Goal: Task Accomplishment & Management: Manage account settings

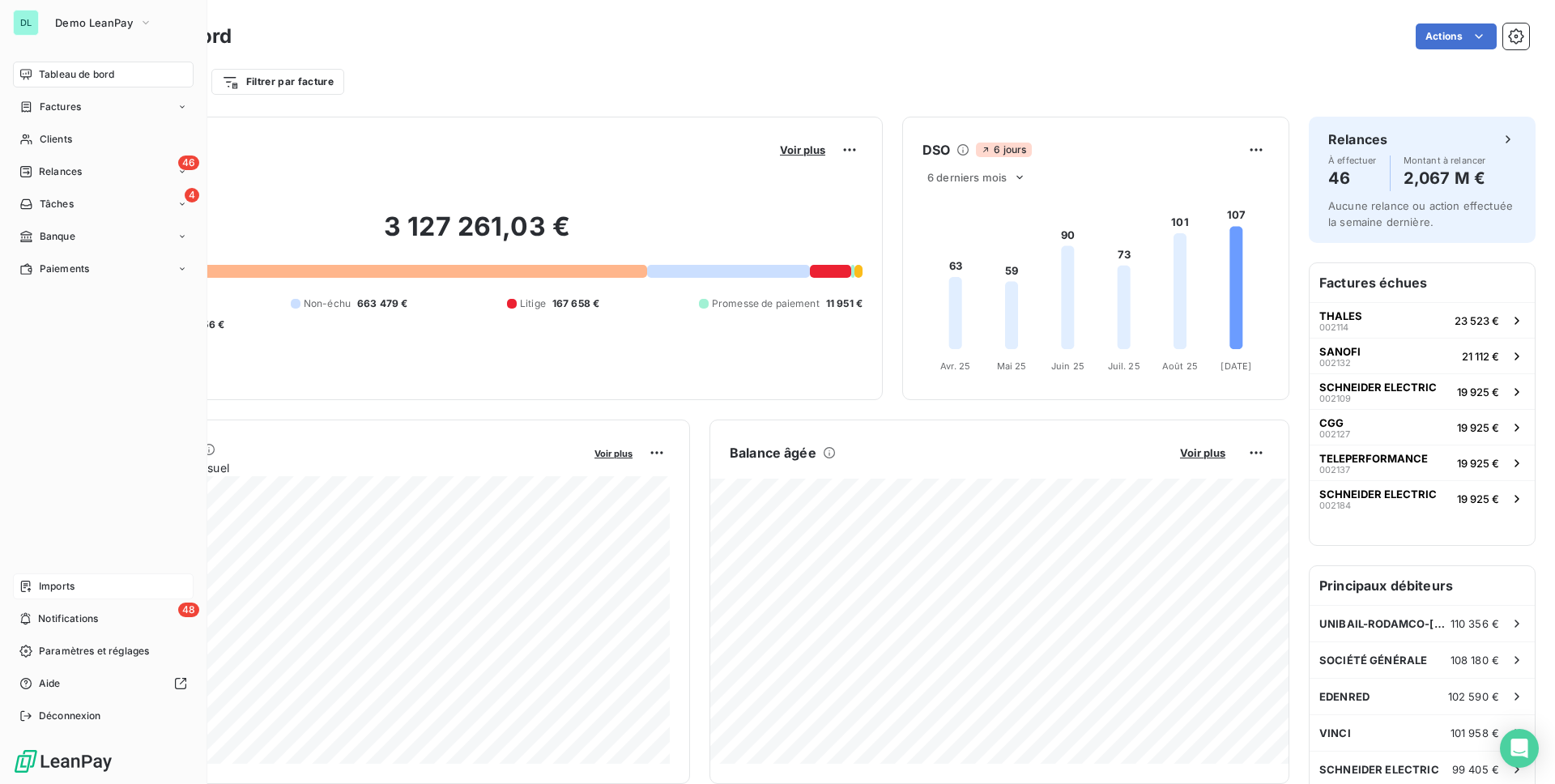
click at [80, 583] on div "Imports" at bounding box center [103, 587] width 181 height 26
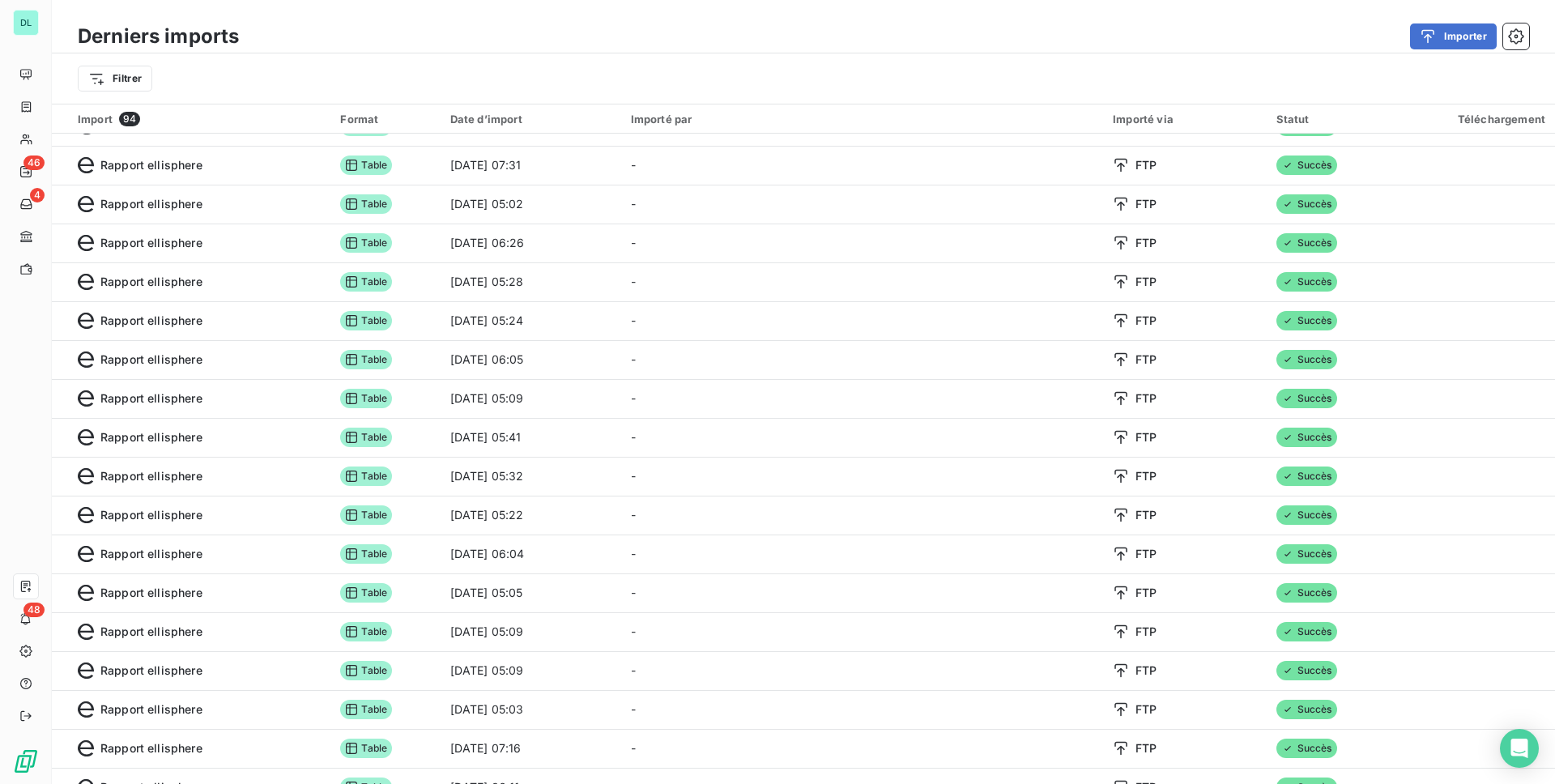
scroll to position [487, 0]
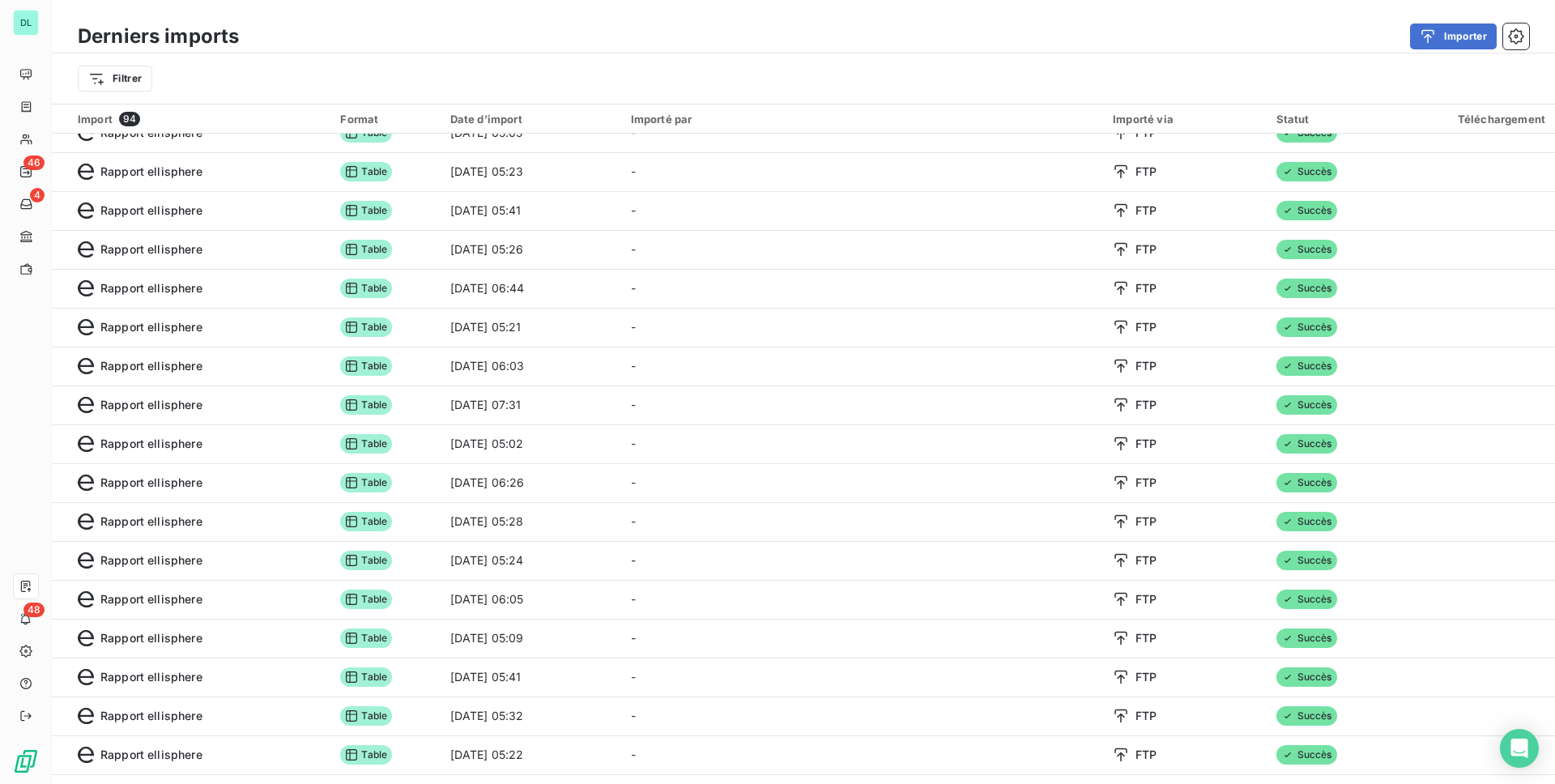
click at [129, 95] on div "Filtrer" at bounding box center [803, 78] width 1503 height 50
click at [127, 86] on html "DL 46 4 48 Derniers imports Importer Filtrer Rechercher et sélectionner Type d’…" at bounding box center [778, 392] width 1555 height 784
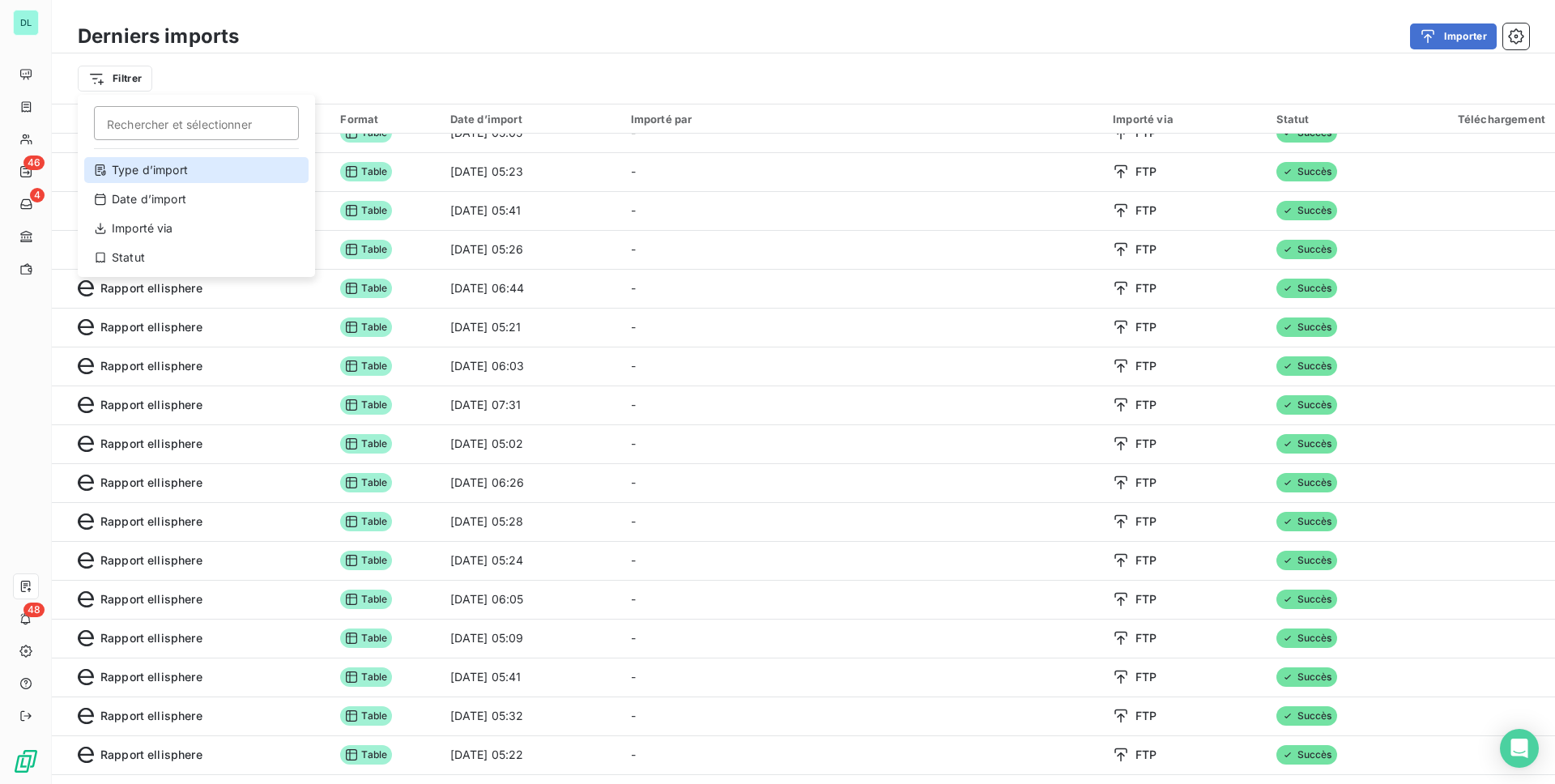
click at [207, 166] on div "Type d’import" at bounding box center [196, 170] width 225 height 26
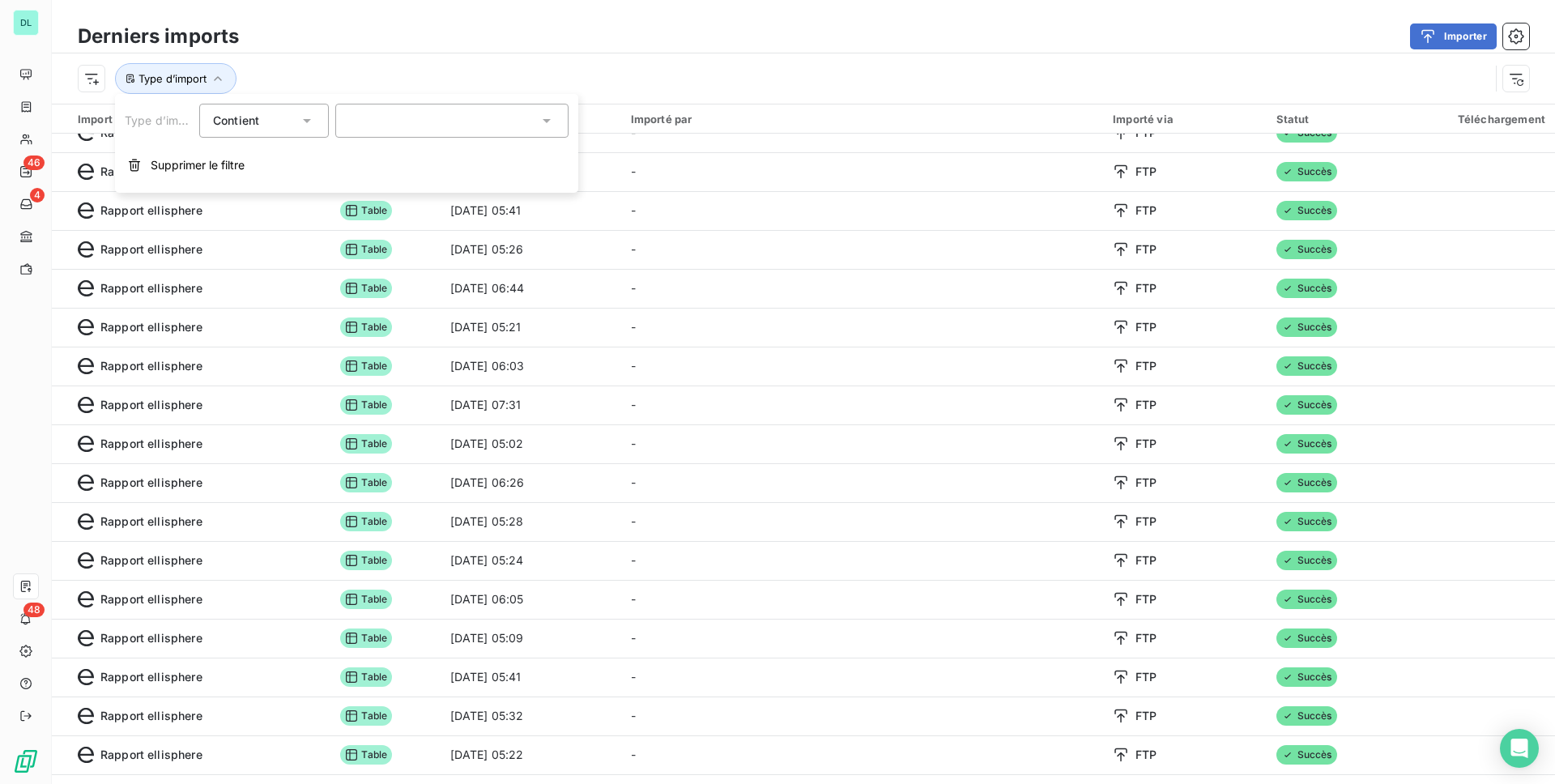
click at [393, 125] on div at bounding box center [452, 120] width 233 height 34
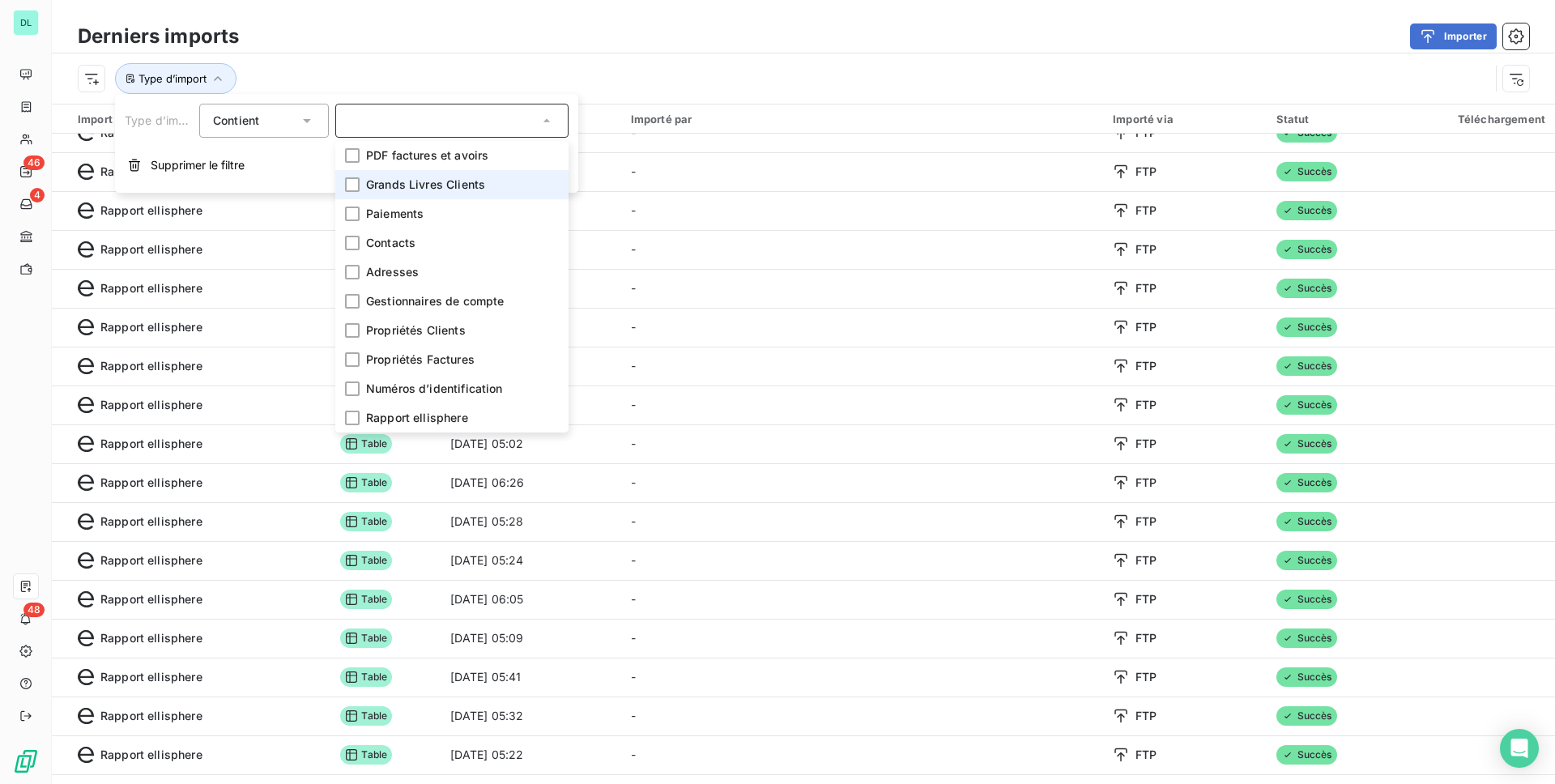
click at [419, 192] on span "Grands Livres Clients" at bounding box center [425, 184] width 119 height 16
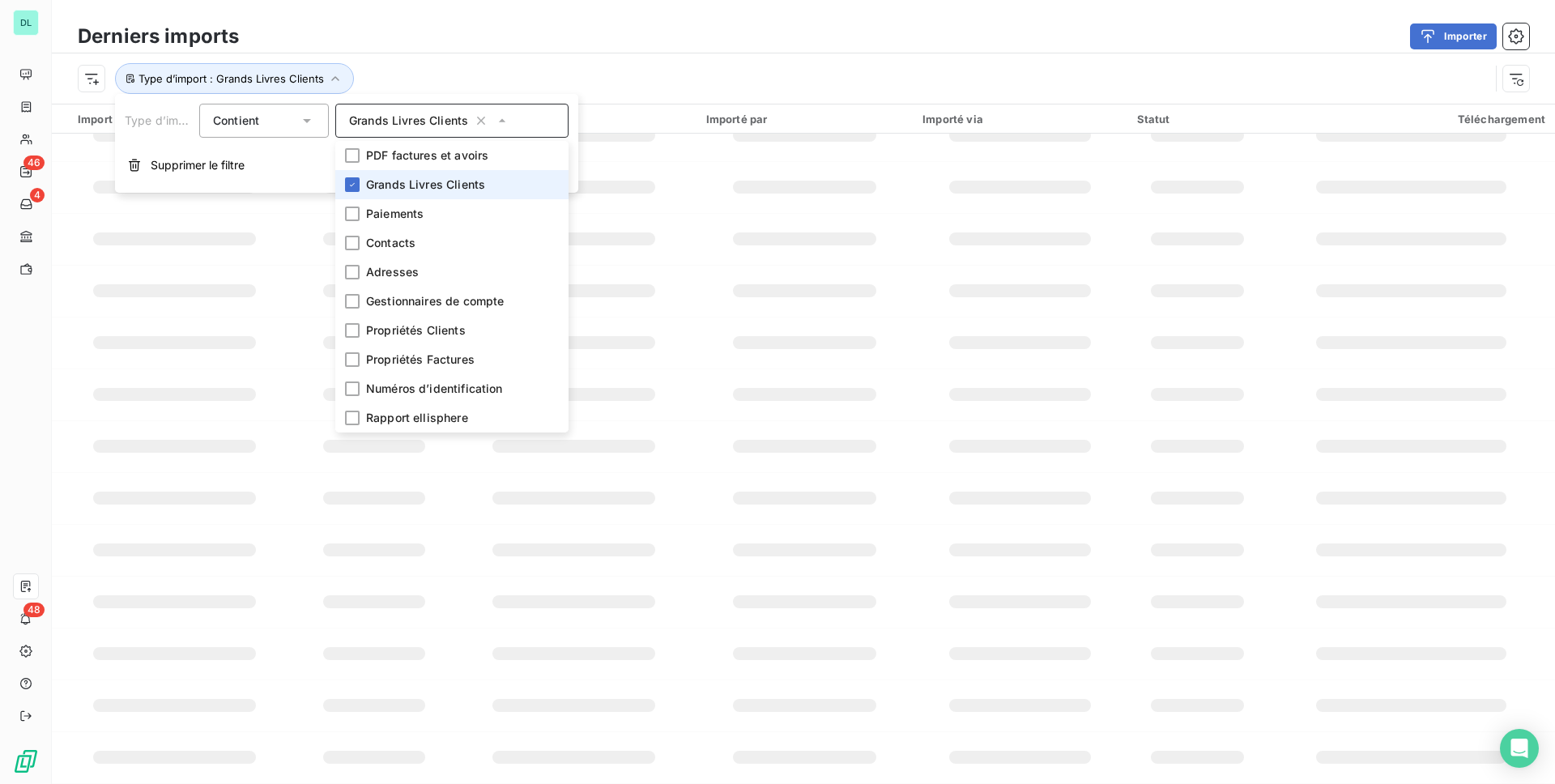
scroll to position [128, 0]
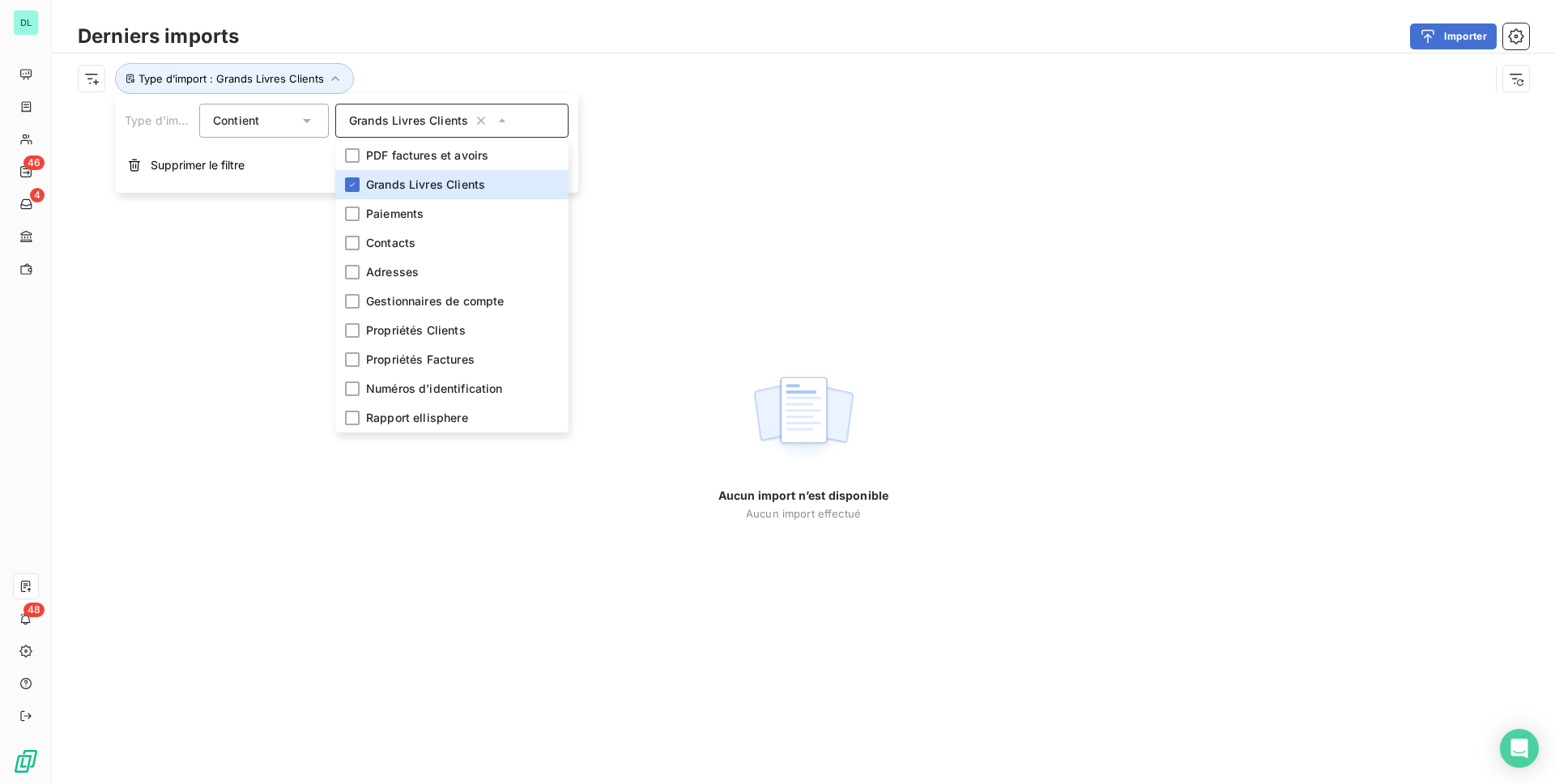
click at [413, 74] on div "Type d’import : Grands Livres Clients" at bounding box center [784, 78] width 1412 height 31
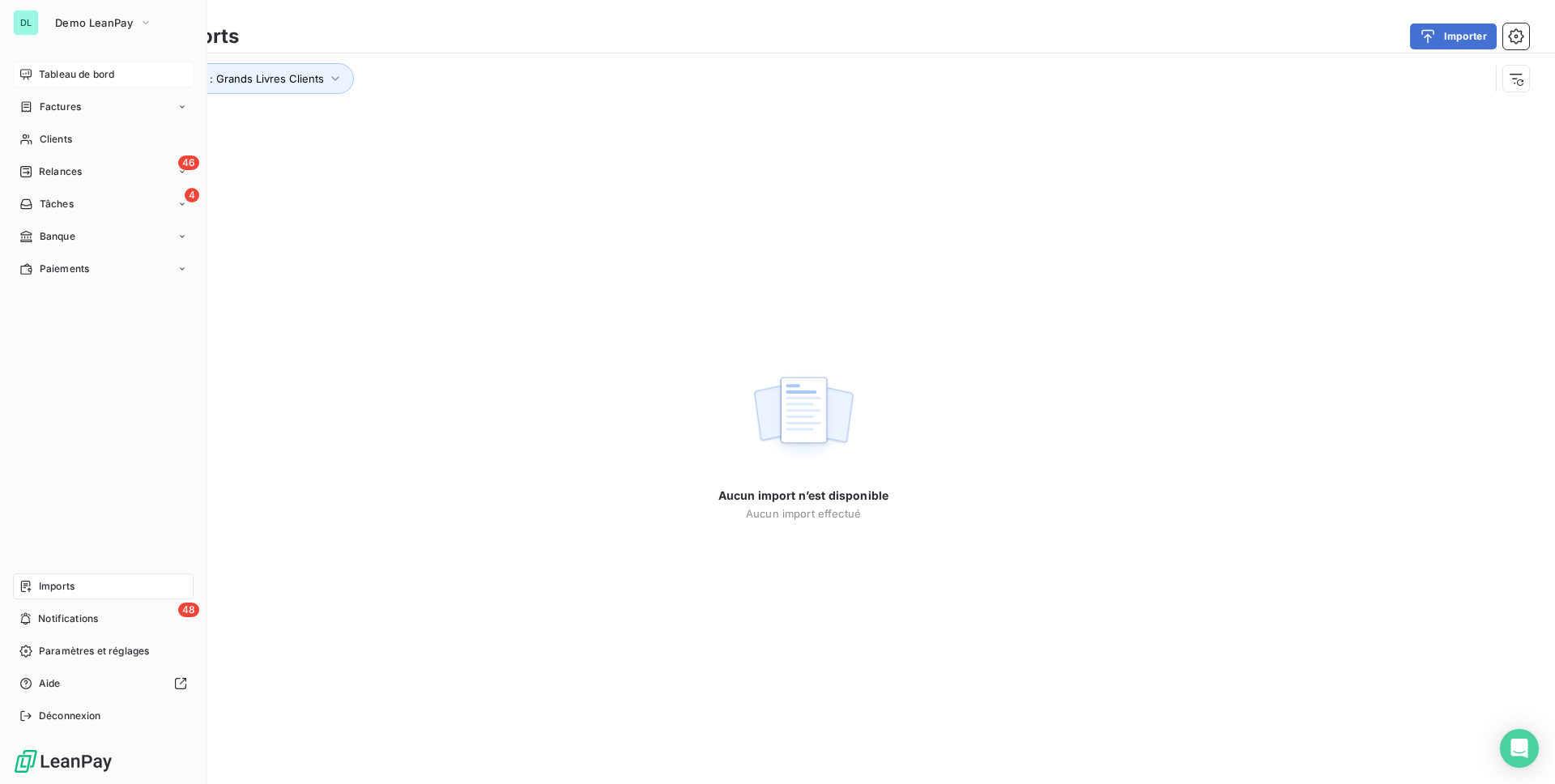
click at [61, 71] on span "Tableau de bord" at bounding box center [76, 75] width 75 height 15
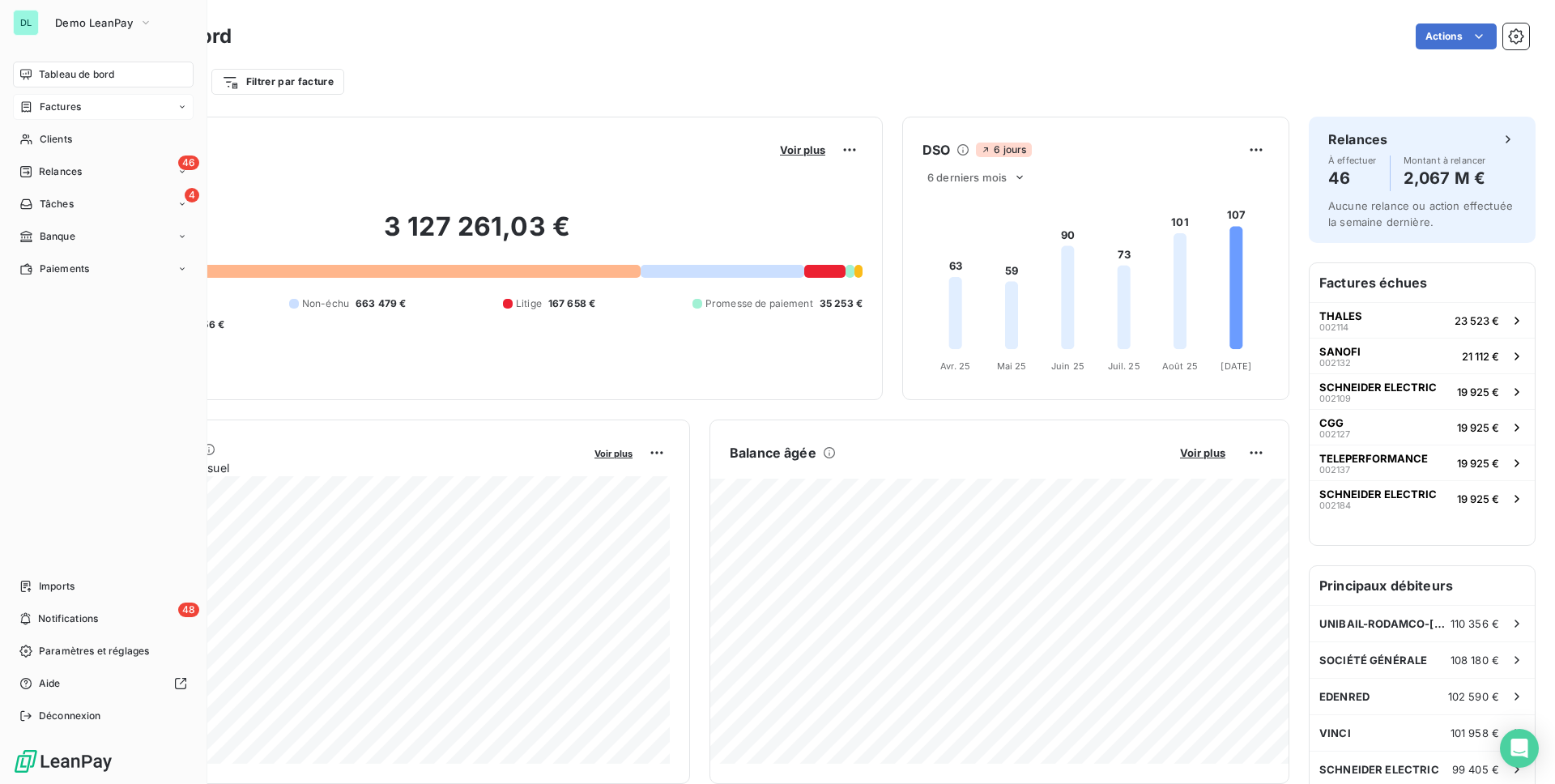
click at [39, 109] on span "Factures" at bounding box center [60, 107] width 41 height 15
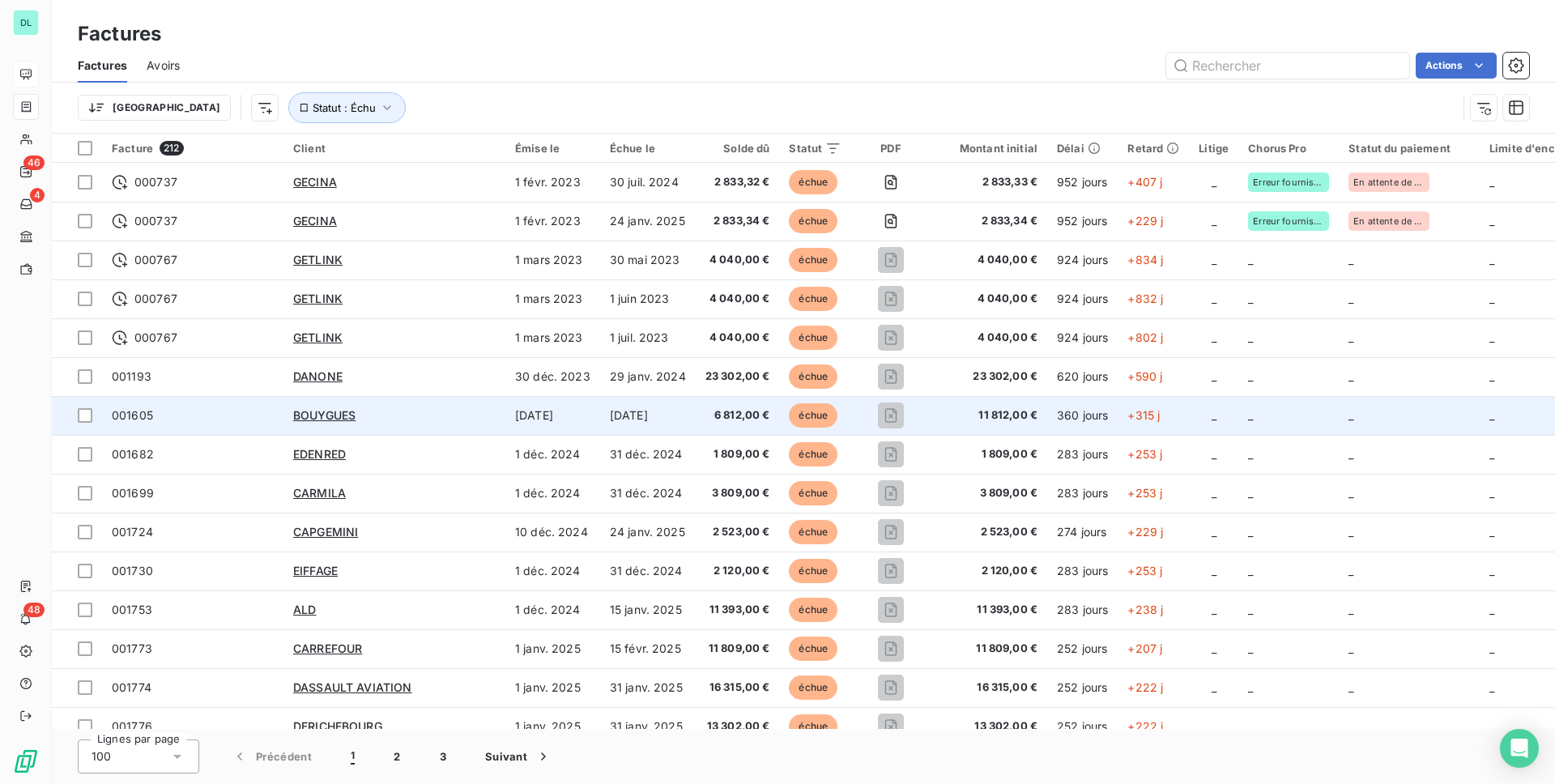
click at [248, 407] on span "001605" at bounding box center [193, 415] width 162 height 16
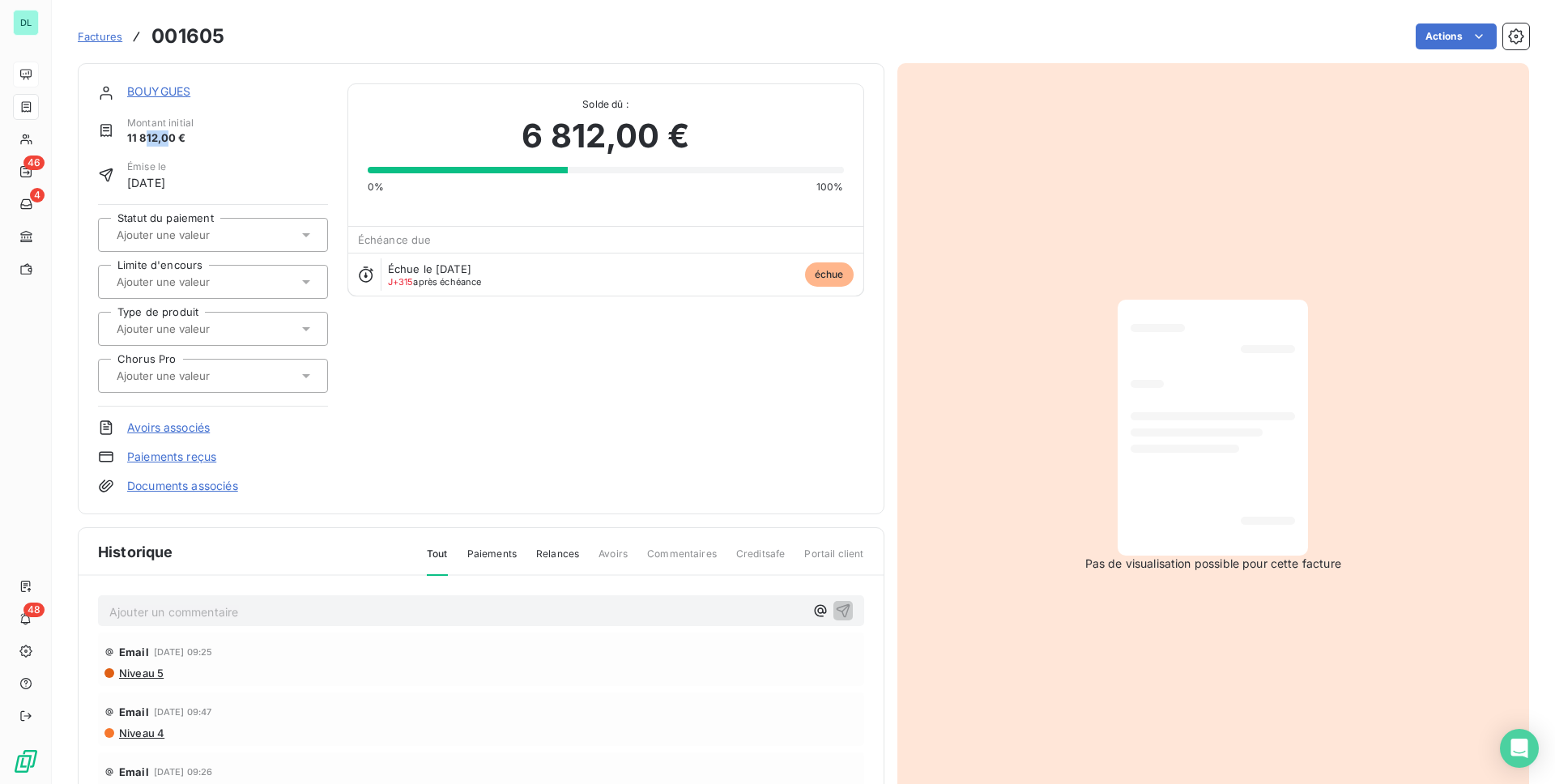
drag, startPoint x: 143, startPoint y: 139, endPoint x: 167, endPoint y: 139, distance: 24.0
click at [167, 139] on span "11 812,00 €" at bounding box center [160, 138] width 67 height 16
drag, startPoint x: 151, startPoint y: 185, endPoint x: 194, endPoint y: 185, distance: 43.0
click at [166, 185] on span "[DATE]" at bounding box center [146, 182] width 39 height 17
drag, startPoint x: 457, startPoint y: 268, endPoint x: 496, endPoint y: 268, distance: 39.0
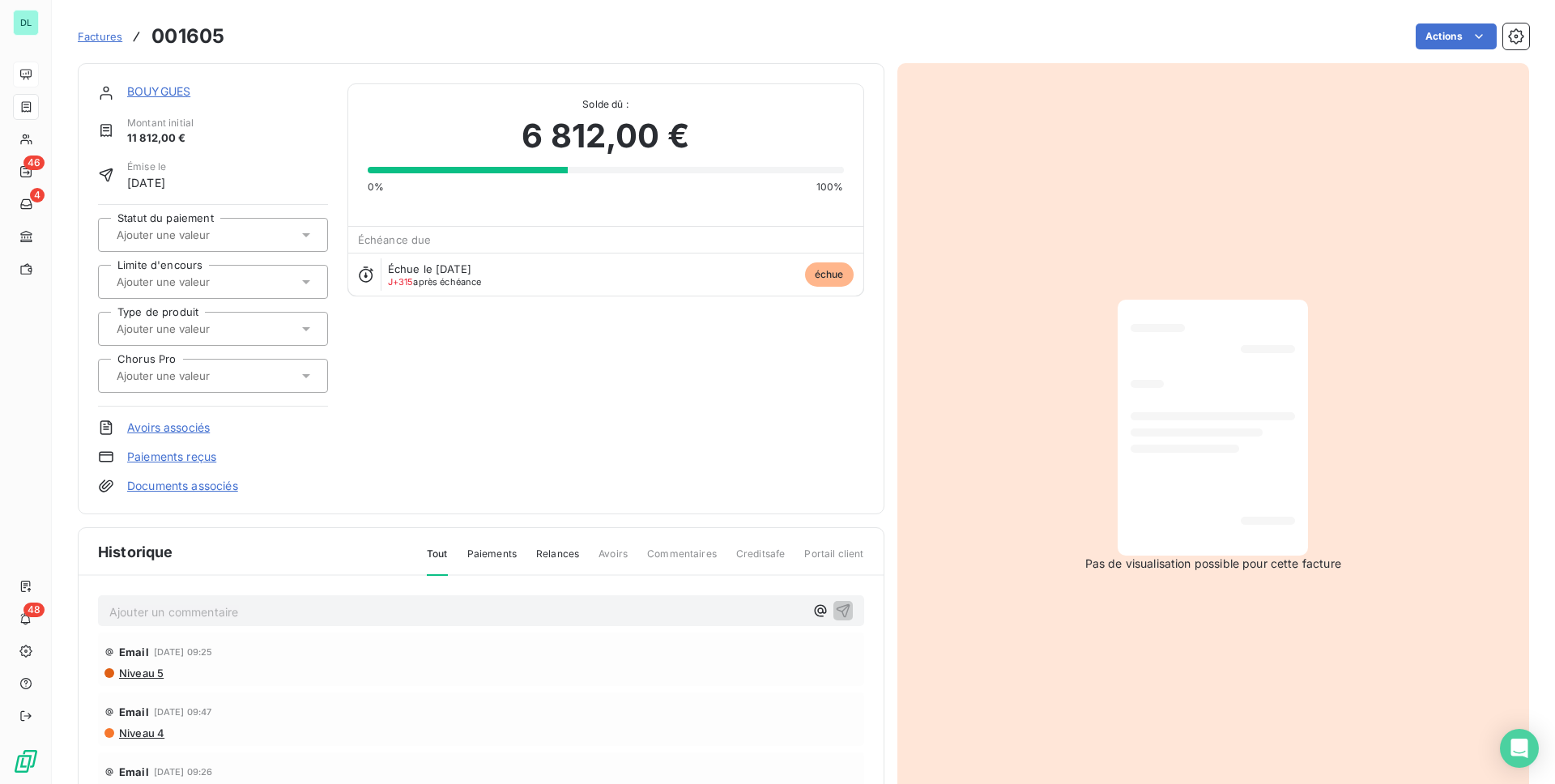
click at [471, 268] on span "Échue le [DATE]" at bounding box center [430, 269] width 84 height 13
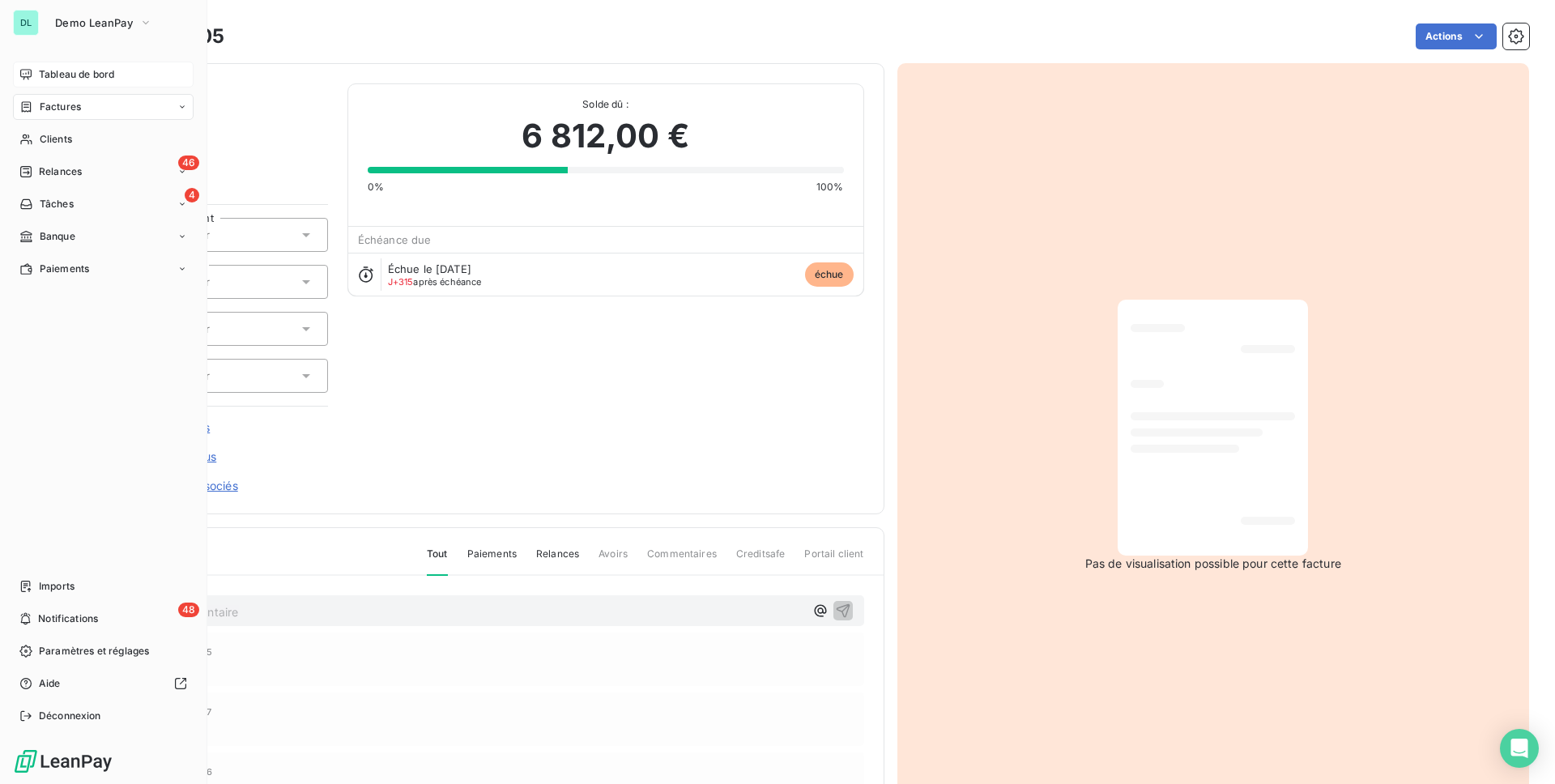
click at [44, 78] on span "Tableau de bord" at bounding box center [76, 75] width 75 height 15
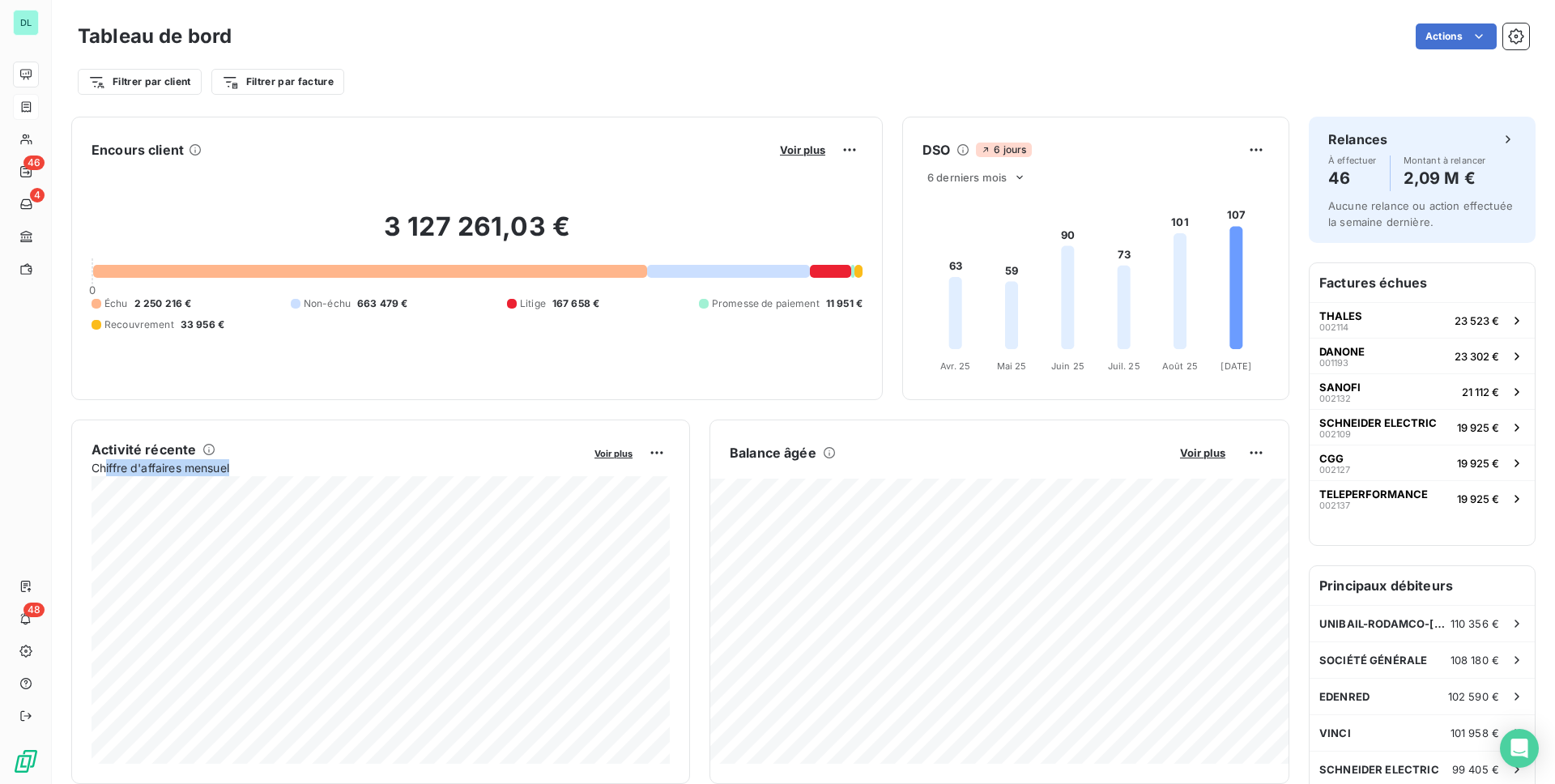
drag, startPoint x: 107, startPoint y: 469, endPoint x: 272, endPoint y: 472, distance: 165.0
click at [272, 472] on span "Chiffre d'affaires mensuel" at bounding box center [337, 467] width 492 height 17
drag, startPoint x: 930, startPoint y: 151, endPoint x: 948, endPoint y: 151, distance: 18.0
click at [948, 151] on h6 "DSO" at bounding box center [935, 149] width 27 height 20
drag, startPoint x: 114, startPoint y: 306, endPoint x: 168, endPoint y: 307, distance: 54.0
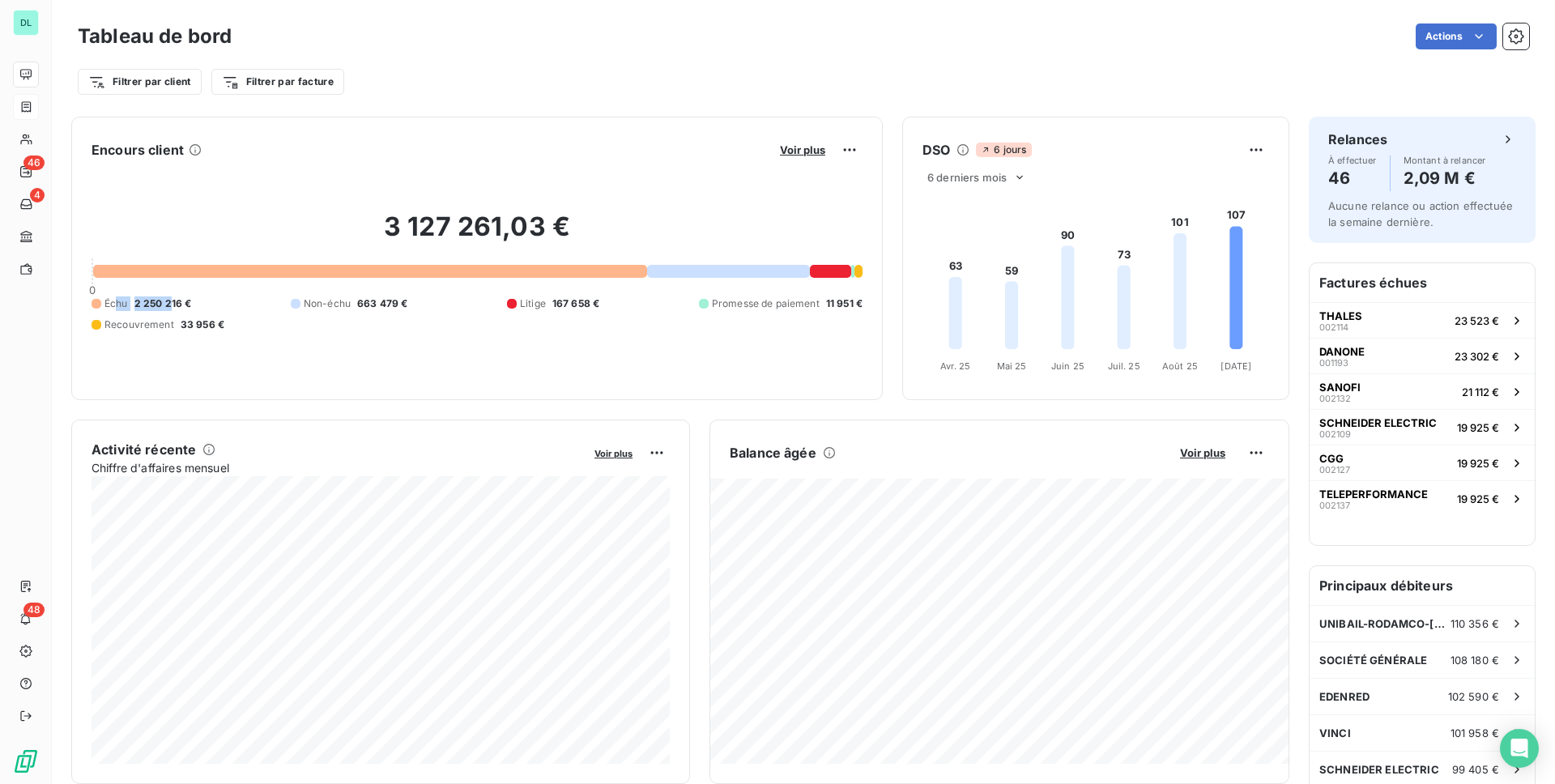
click at [168, 307] on div "Échu 2 250 216 €" at bounding box center [141, 304] width 100 height 15
drag, startPoint x: 324, startPoint y: 306, endPoint x: 360, endPoint y: 306, distance: 36.0
click at [360, 306] on div "Non-échu 663 479 €" at bounding box center [349, 304] width 118 height 15
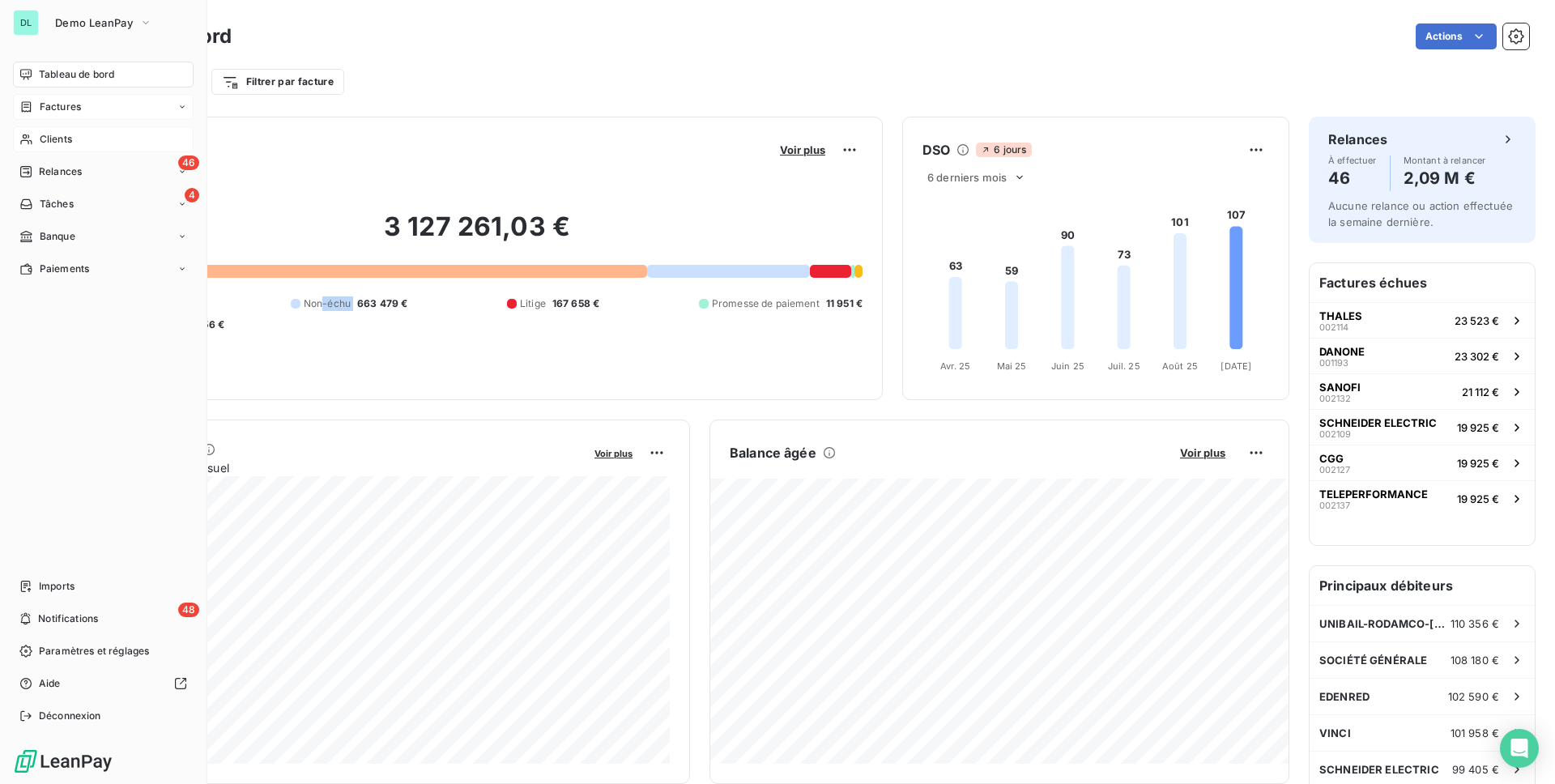
click at [40, 138] on span "Clients" at bounding box center [55, 139] width 32 height 15
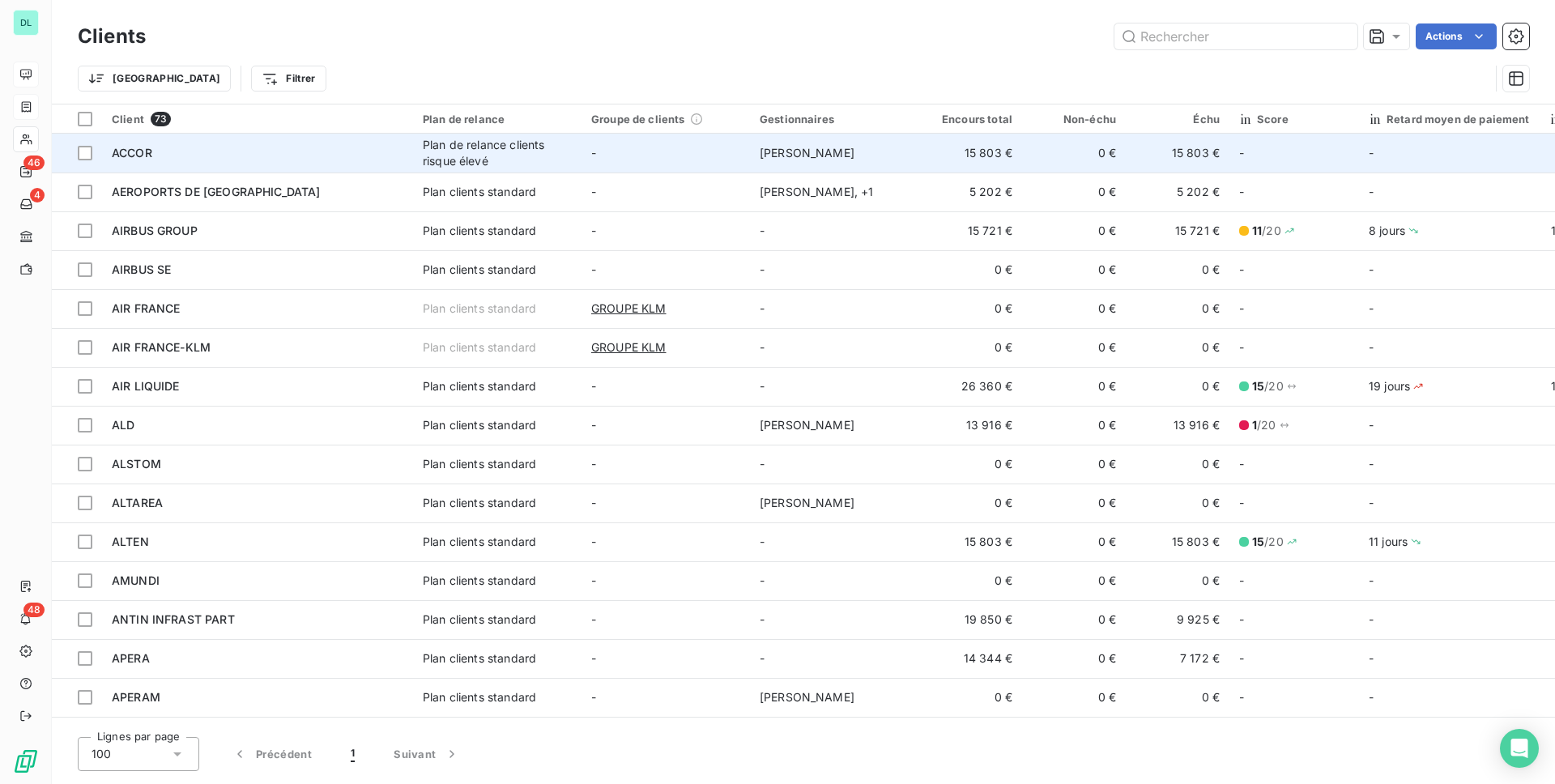
click at [192, 149] on div "ACCOR" at bounding box center [258, 152] width 291 height 16
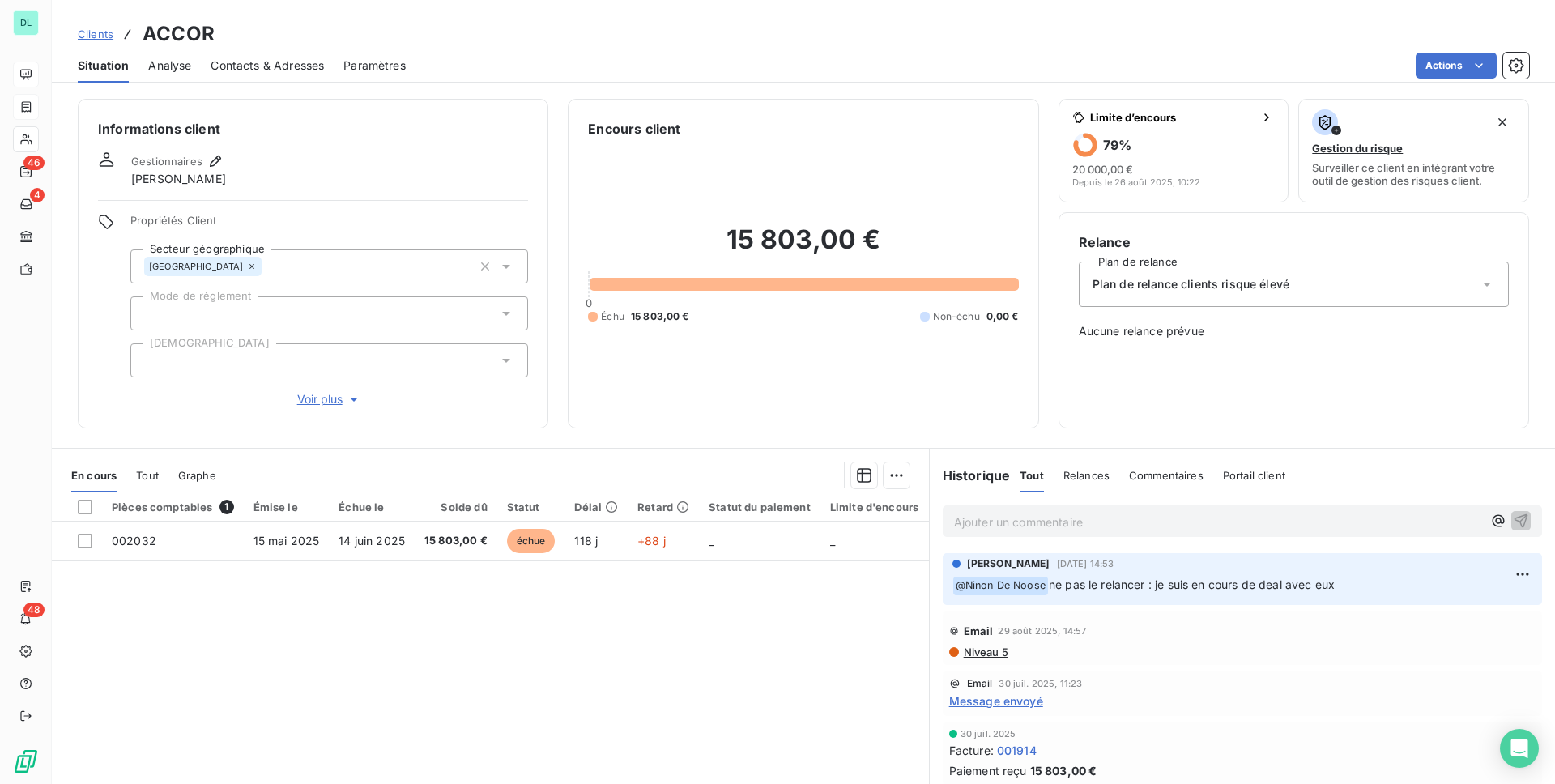
click at [162, 64] on span "Analyse" at bounding box center [170, 65] width 43 height 16
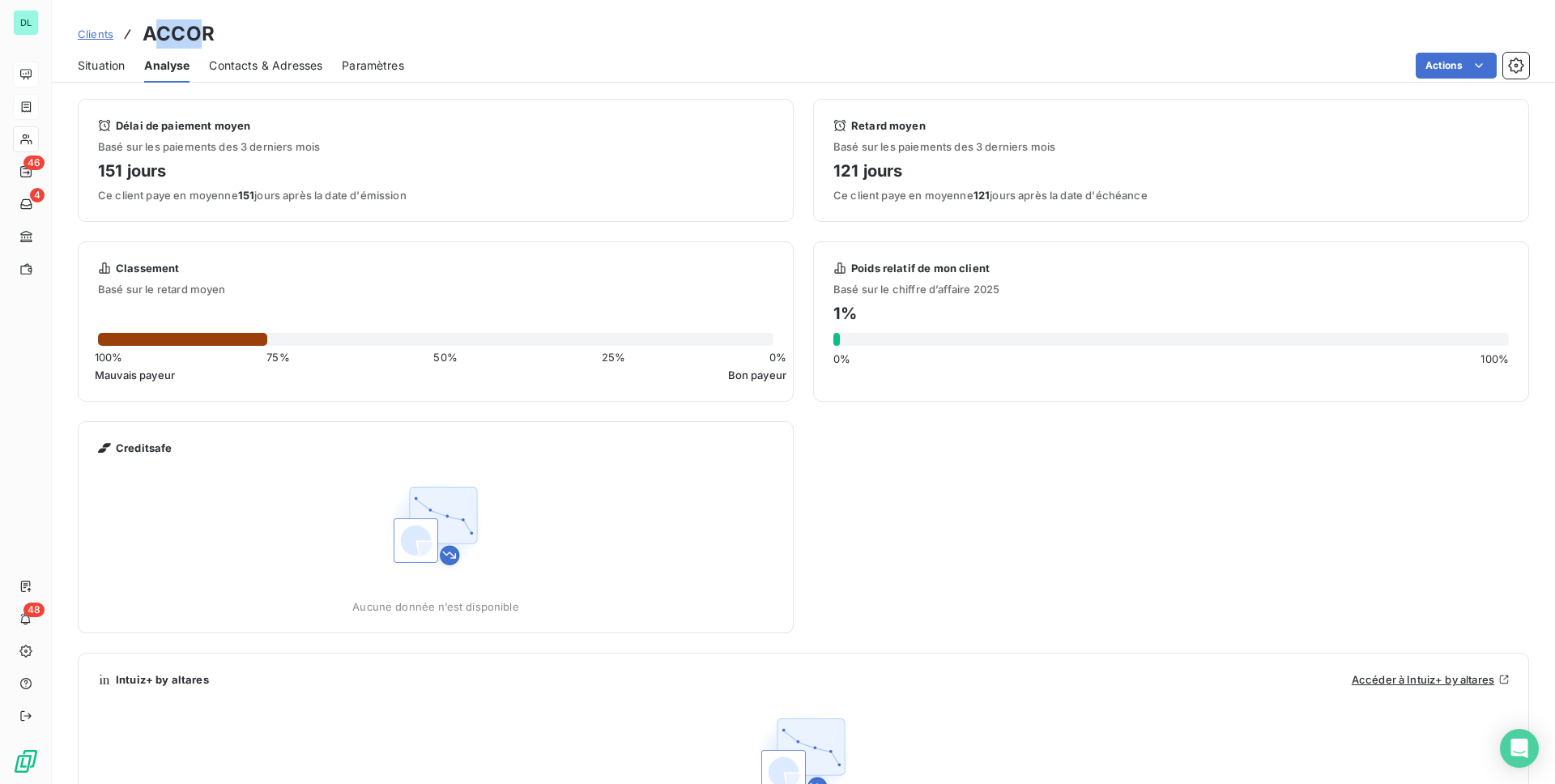
drag, startPoint x: 150, startPoint y: 30, endPoint x: 199, endPoint y: 31, distance: 49.0
click at [199, 31] on h3 "ACCOR" at bounding box center [179, 34] width 72 height 29
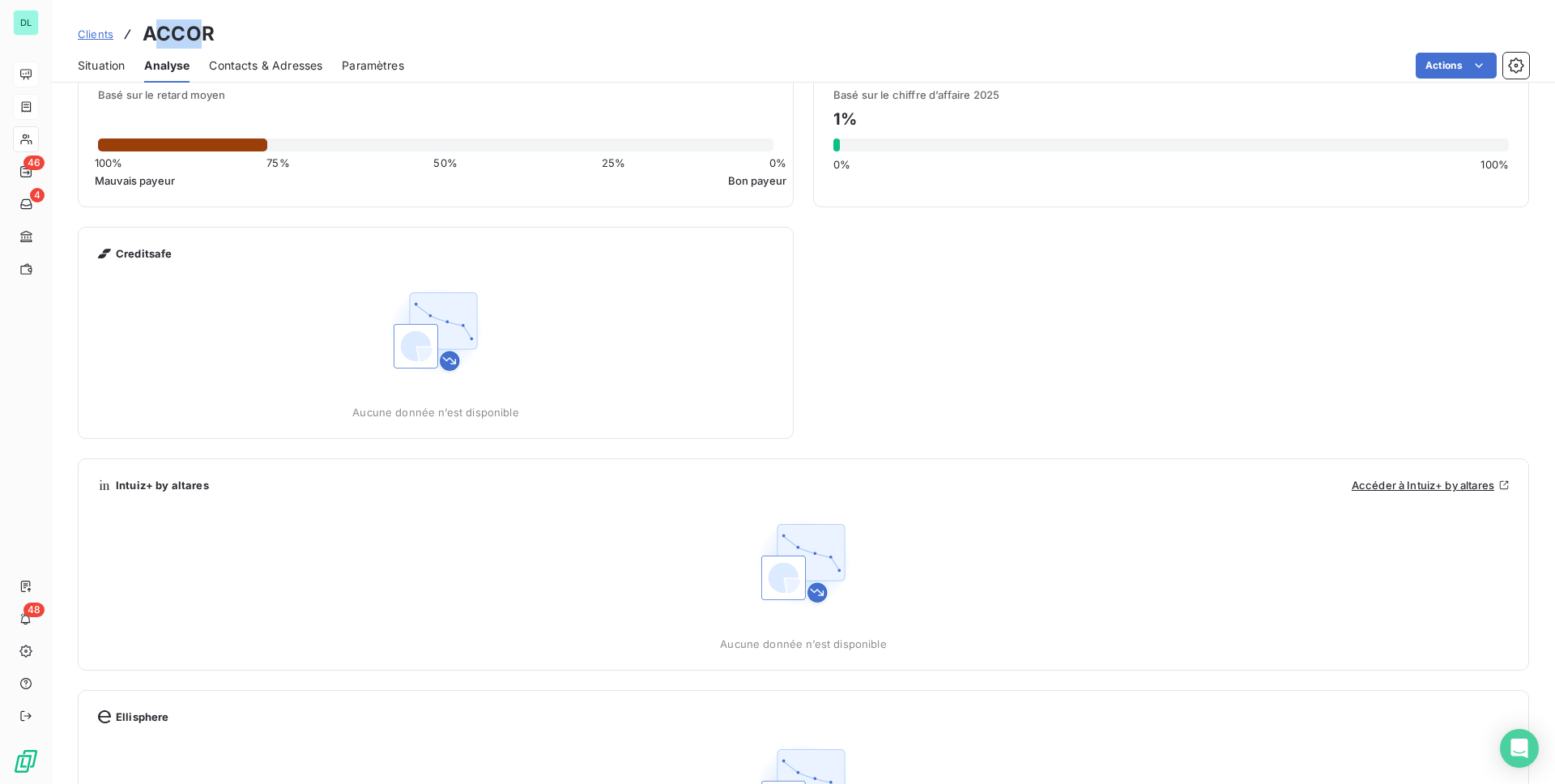
scroll to position [253, 0]
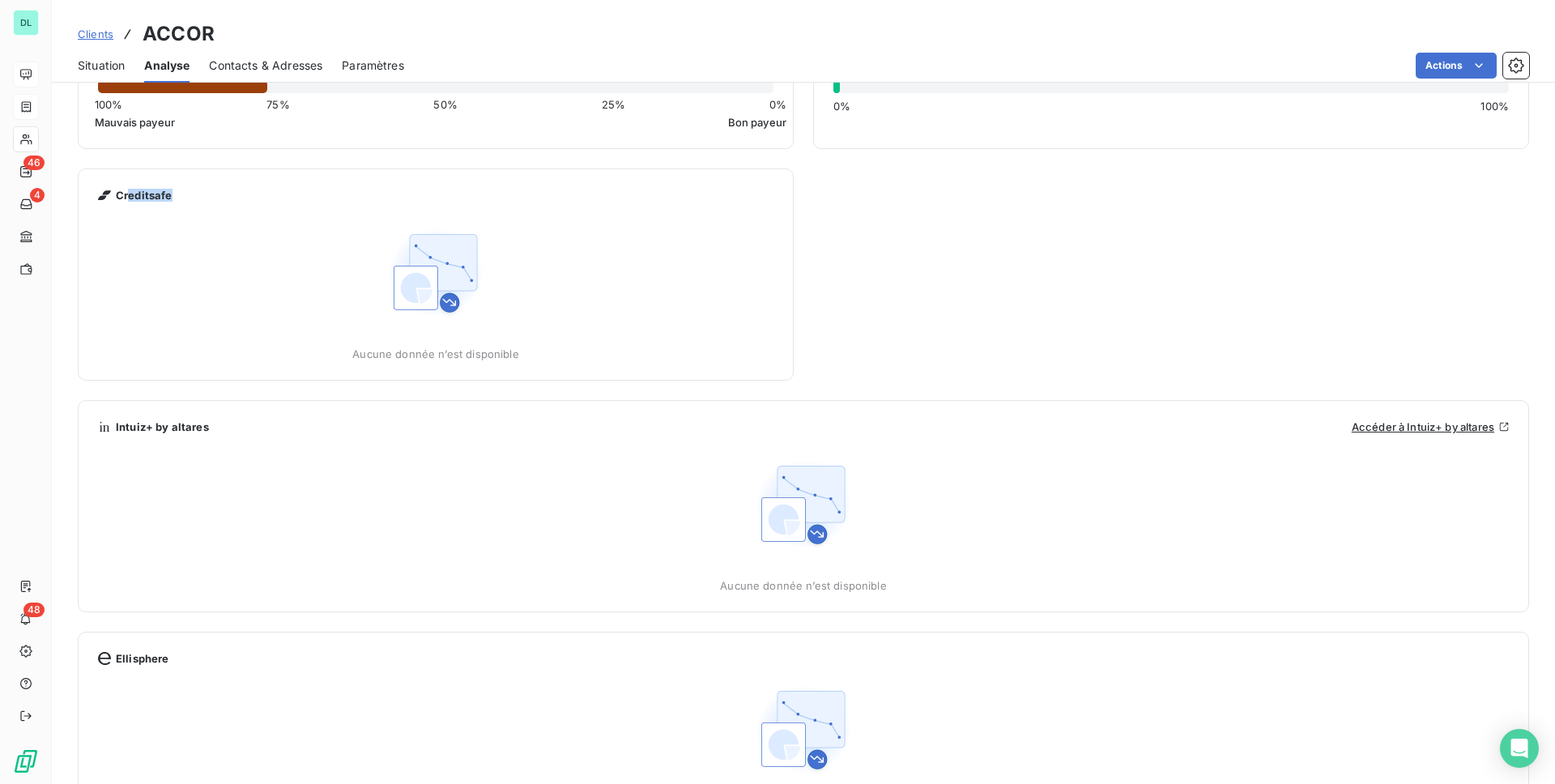
drag, startPoint x: 128, startPoint y: 198, endPoint x: 195, endPoint y: 198, distance: 67.0
click at [195, 198] on div "Creditsafe" at bounding box center [435, 196] width 676 height 13
drag, startPoint x: 166, startPoint y: 428, endPoint x: 212, endPoint y: 428, distance: 46.0
click at [212, 428] on div "Intuiz+ by altares Accéder à Intuiz+ by altares" at bounding box center [803, 427] width 1411 height 13
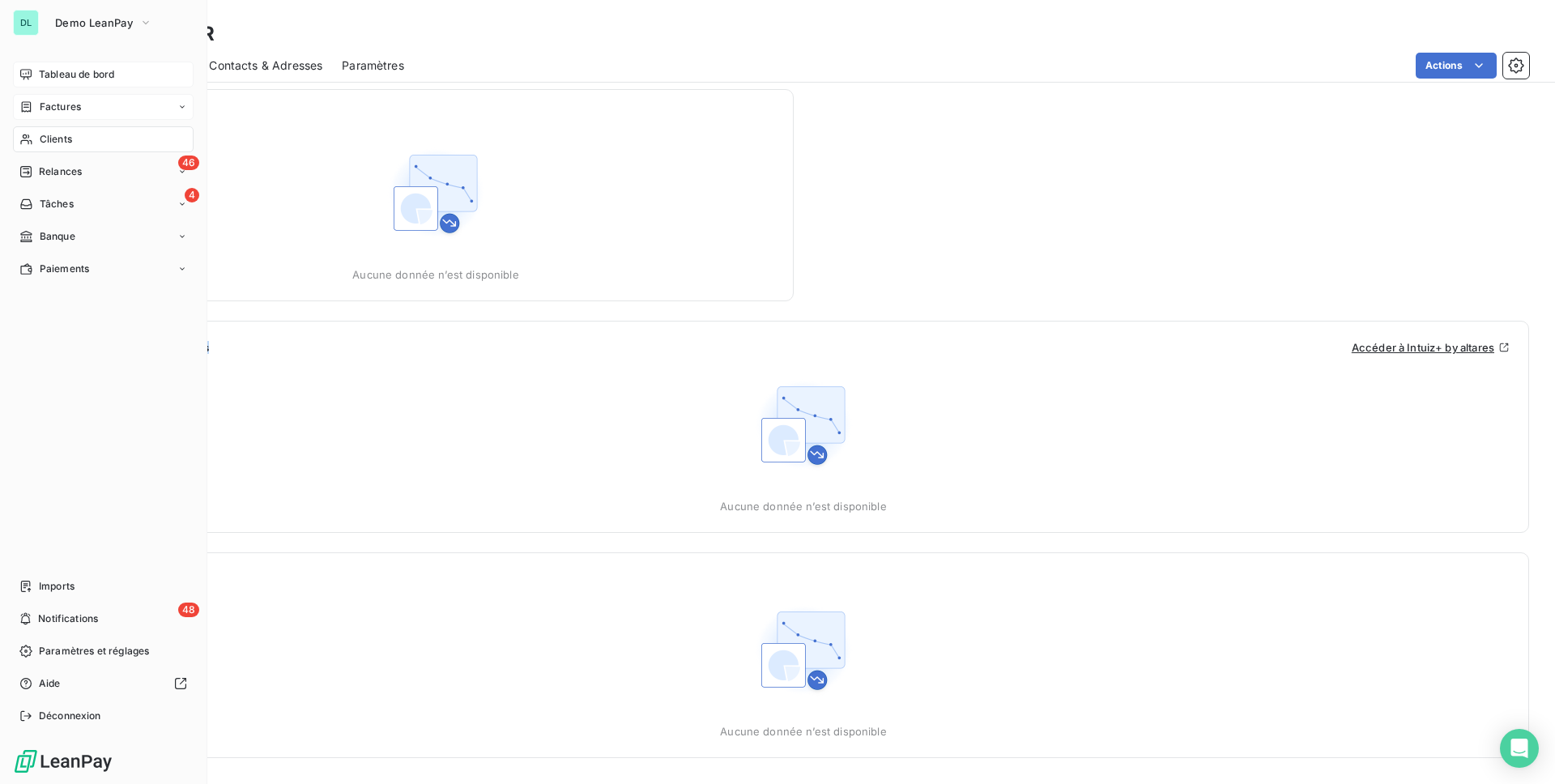
click at [82, 120] on nav "Tableau de bord Factures Clients 46 Relances 4 Tâches Banque Paiements" at bounding box center [103, 171] width 181 height 220
click at [82, 111] on div "Factures" at bounding box center [103, 107] width 181 height 26
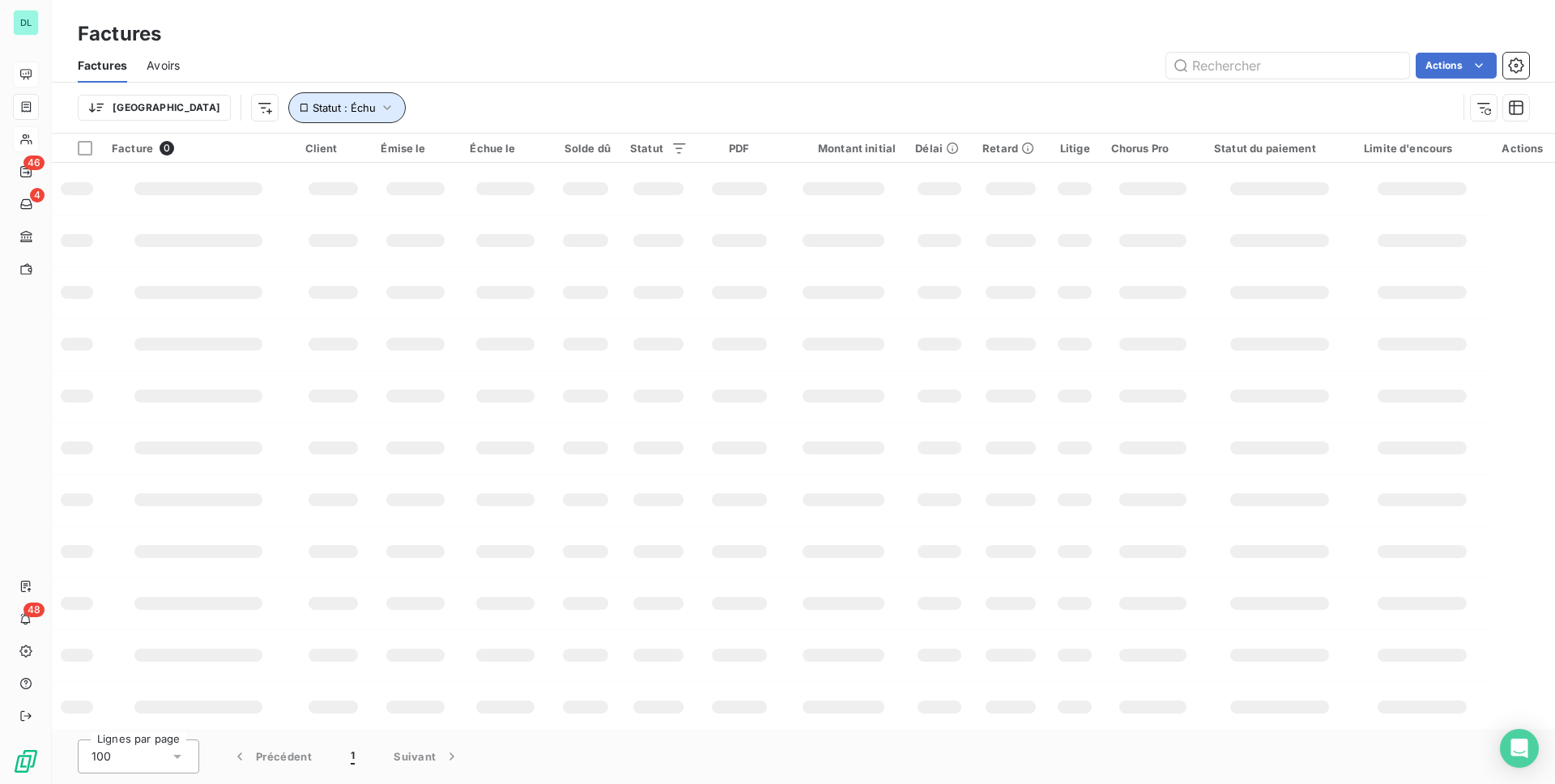
click at [289, 98] on button "Statut : Échu" at bounding box center [347, 107] width 118 height 31
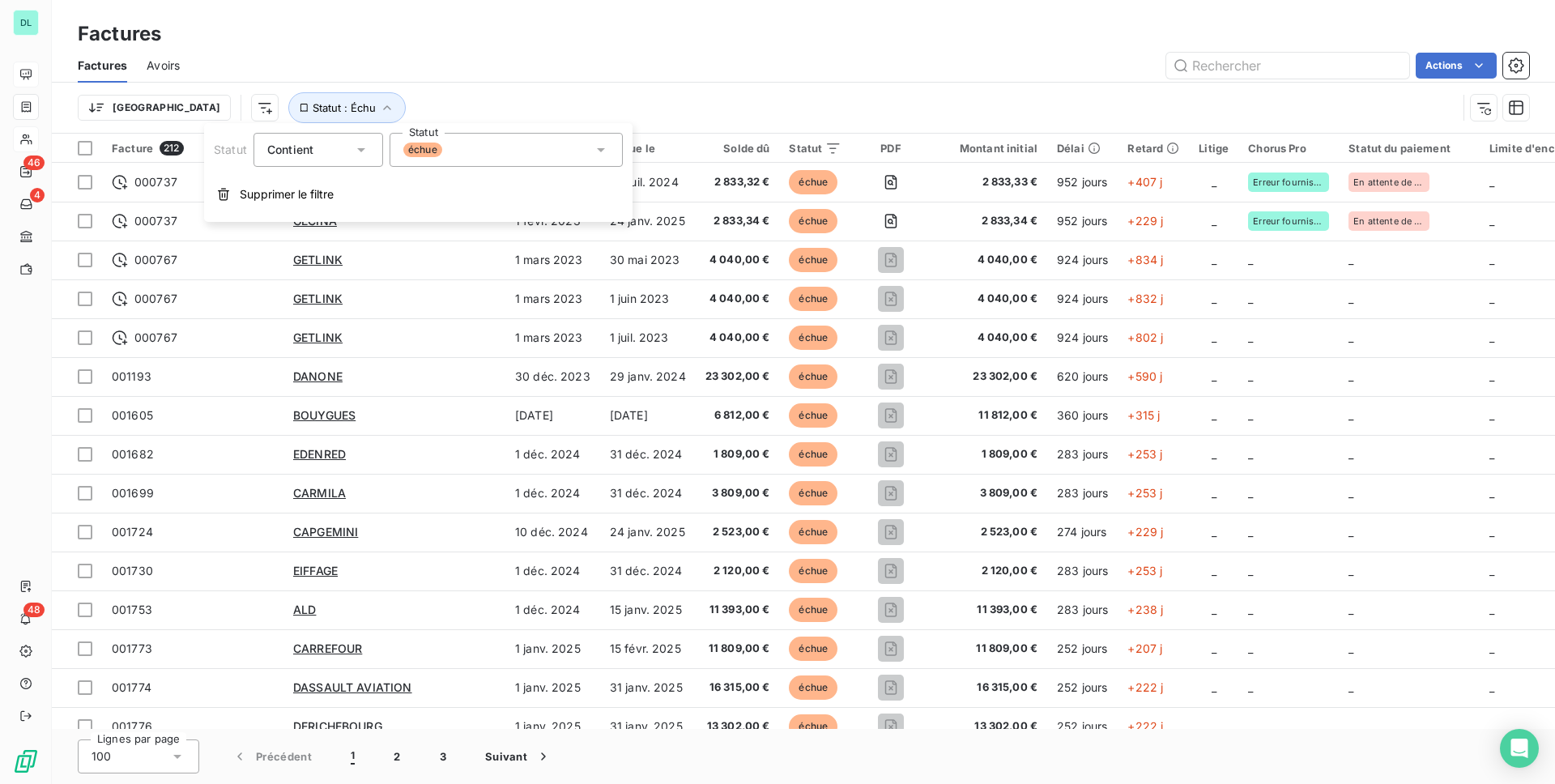
click at [437, 150] on span "échue" at bounding box center [422, 150] width 39 height 15
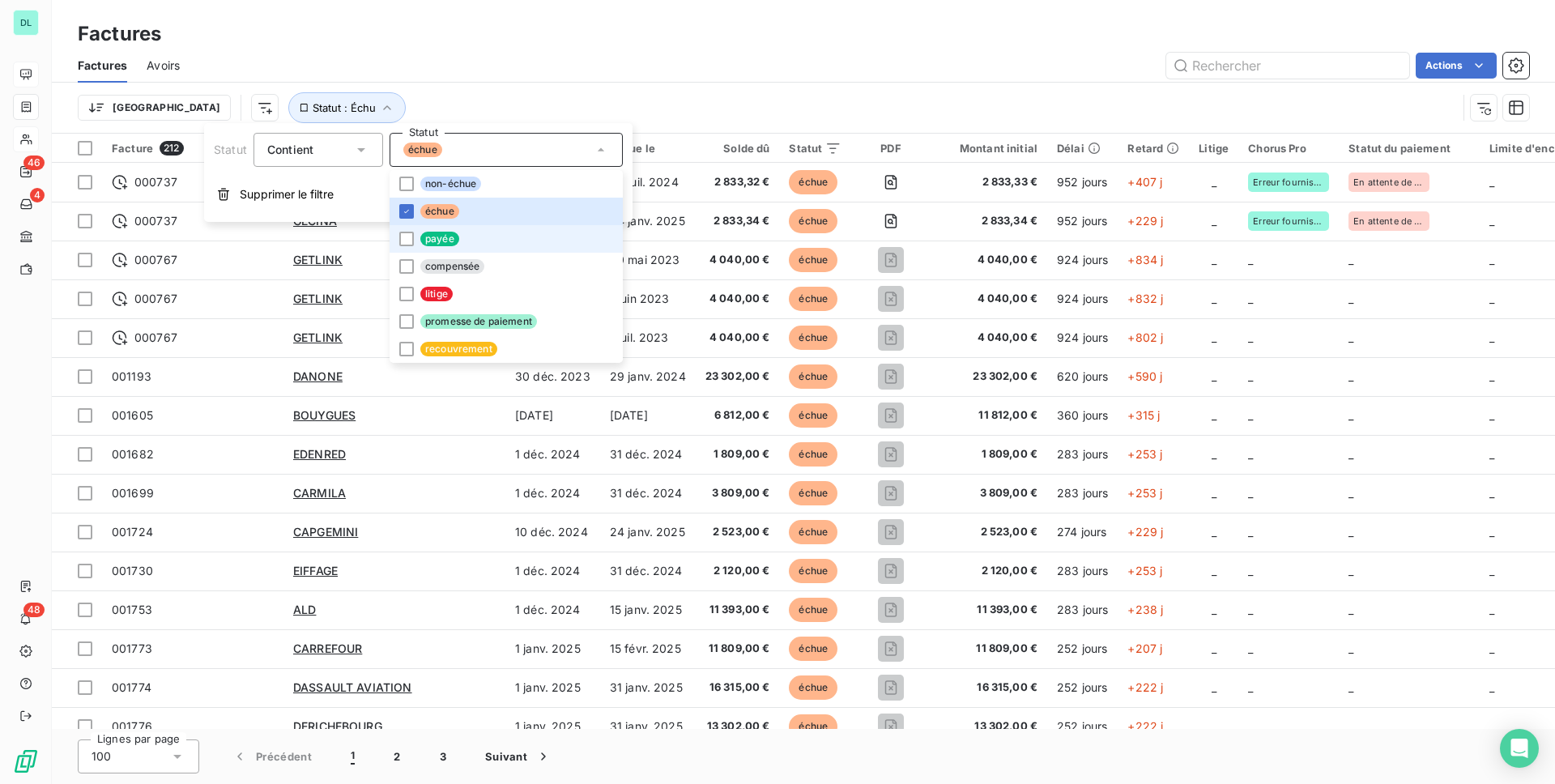
click at [417, 237] on li "payée" at bounding box center [506, 239] width 233 height 27
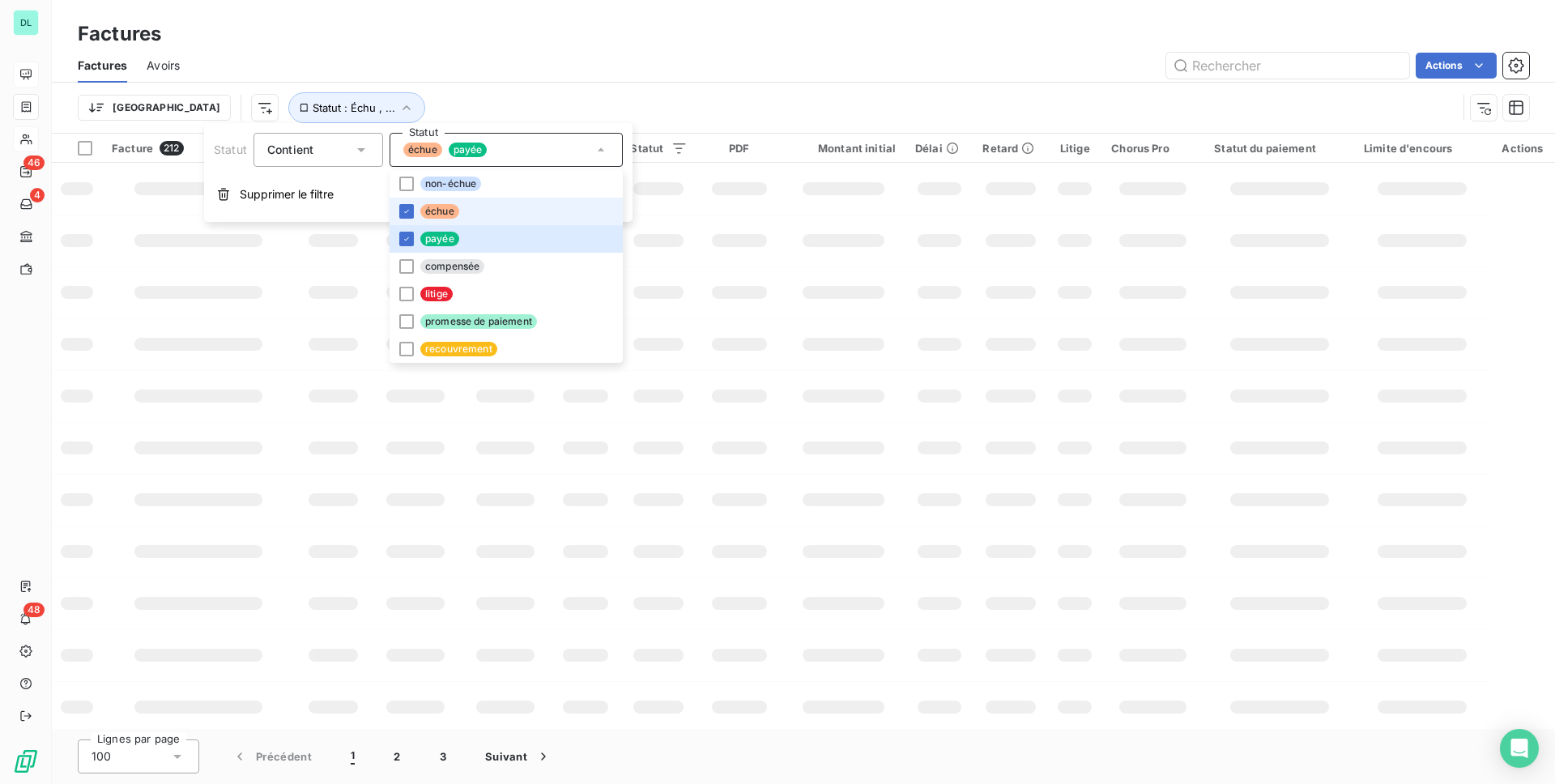
click at [421, 218] on li "échue" at bounding box center [506, 211] width 233 height 27
click at [636, 5] on div "Factures Factures Avoirs Actions Trier Statut : Payée , ..." at bounding box center [803, 67] width 1503 height 133
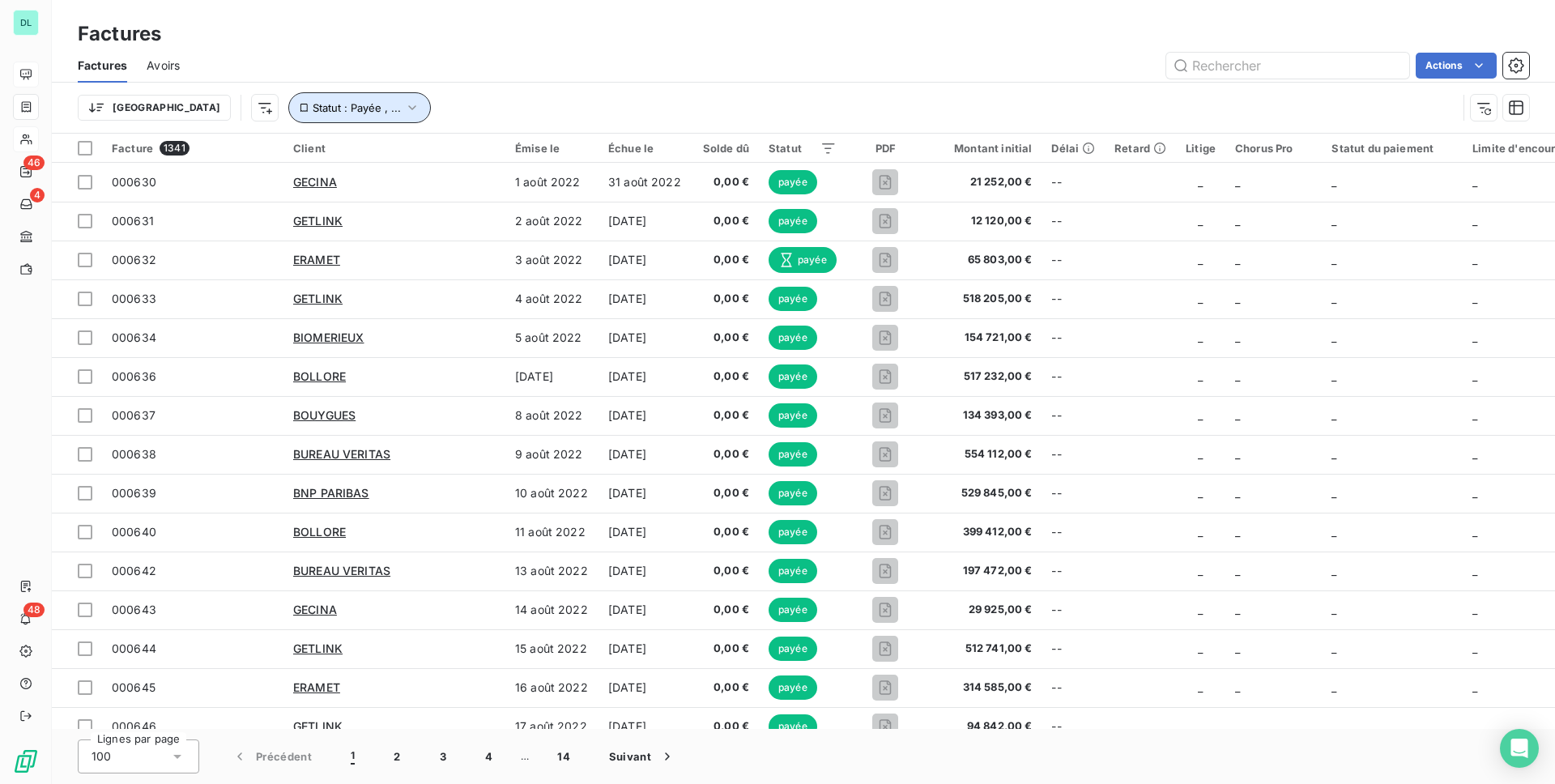
click at [313, 105] on span "Statut : Payée , ..." at bounding box center [357, 108] width 88 height 13
click at [410, 155] on span "payée" at bounding box center [422, 150] width 39 height 15
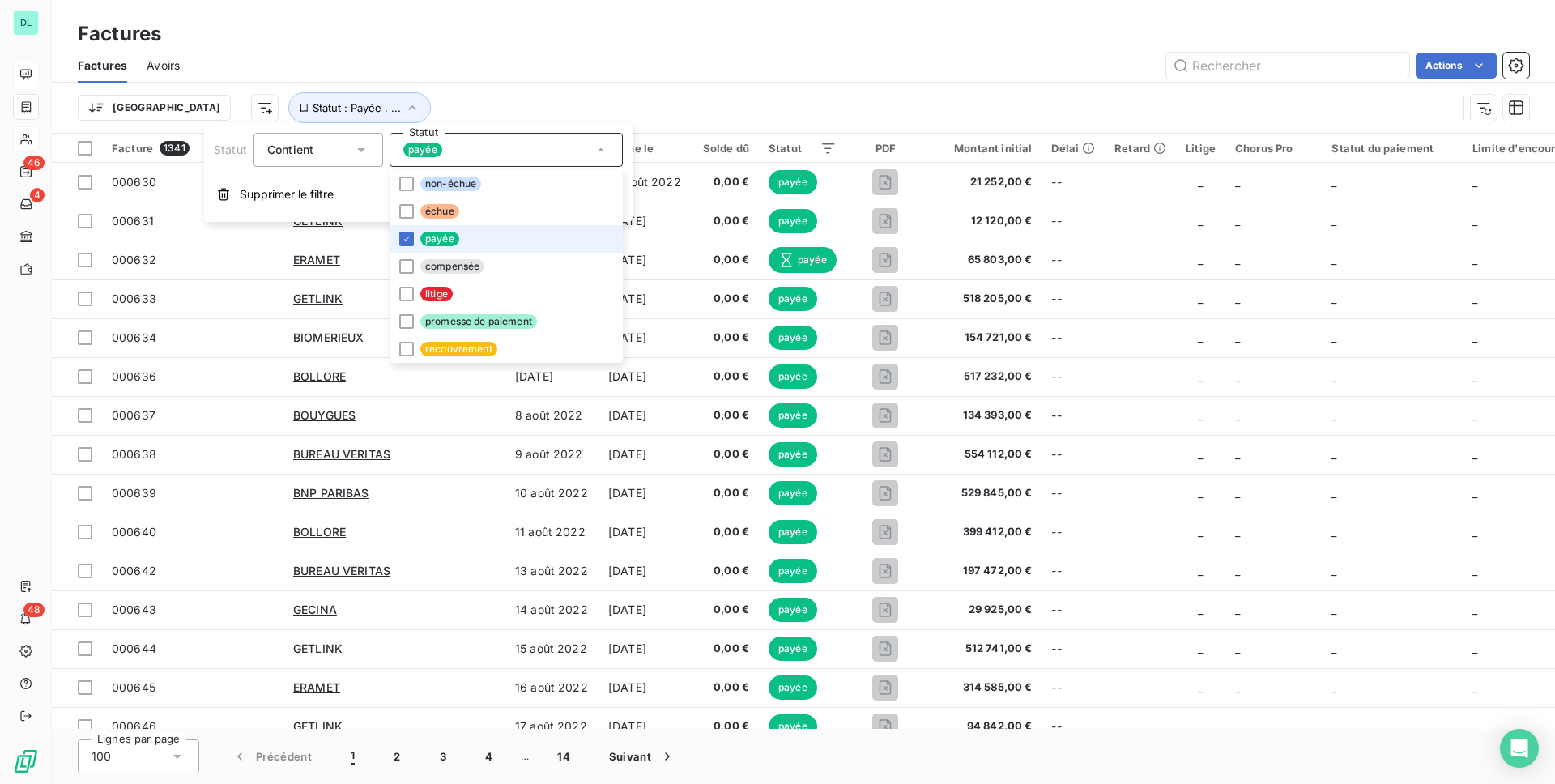
click at [406, 246] on li "payée" at bounding box center [506, 239] width 233 height 27
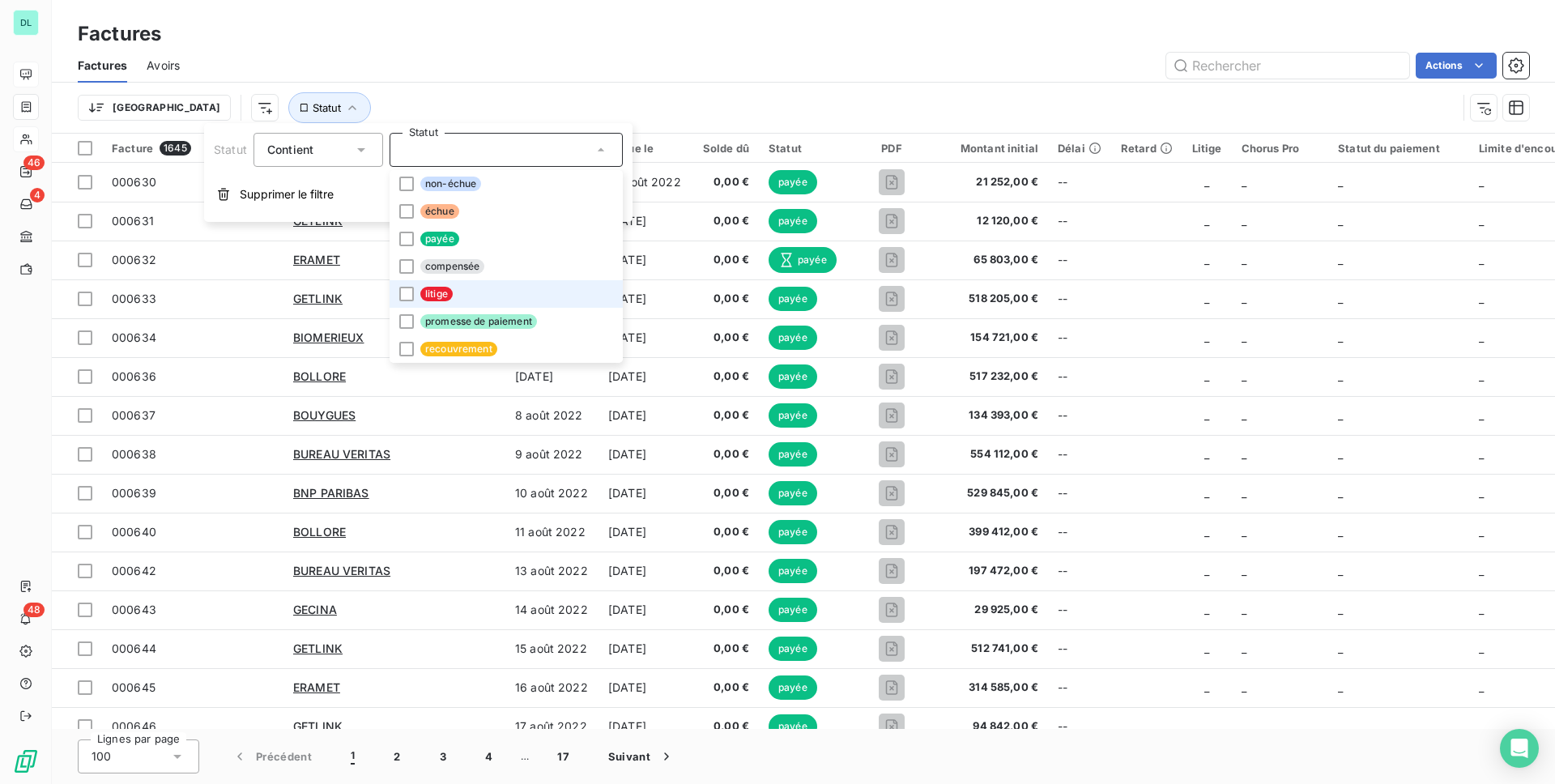
click at [424, 289] on span "litige" at bounding box center [436, 294] width 32 height 15
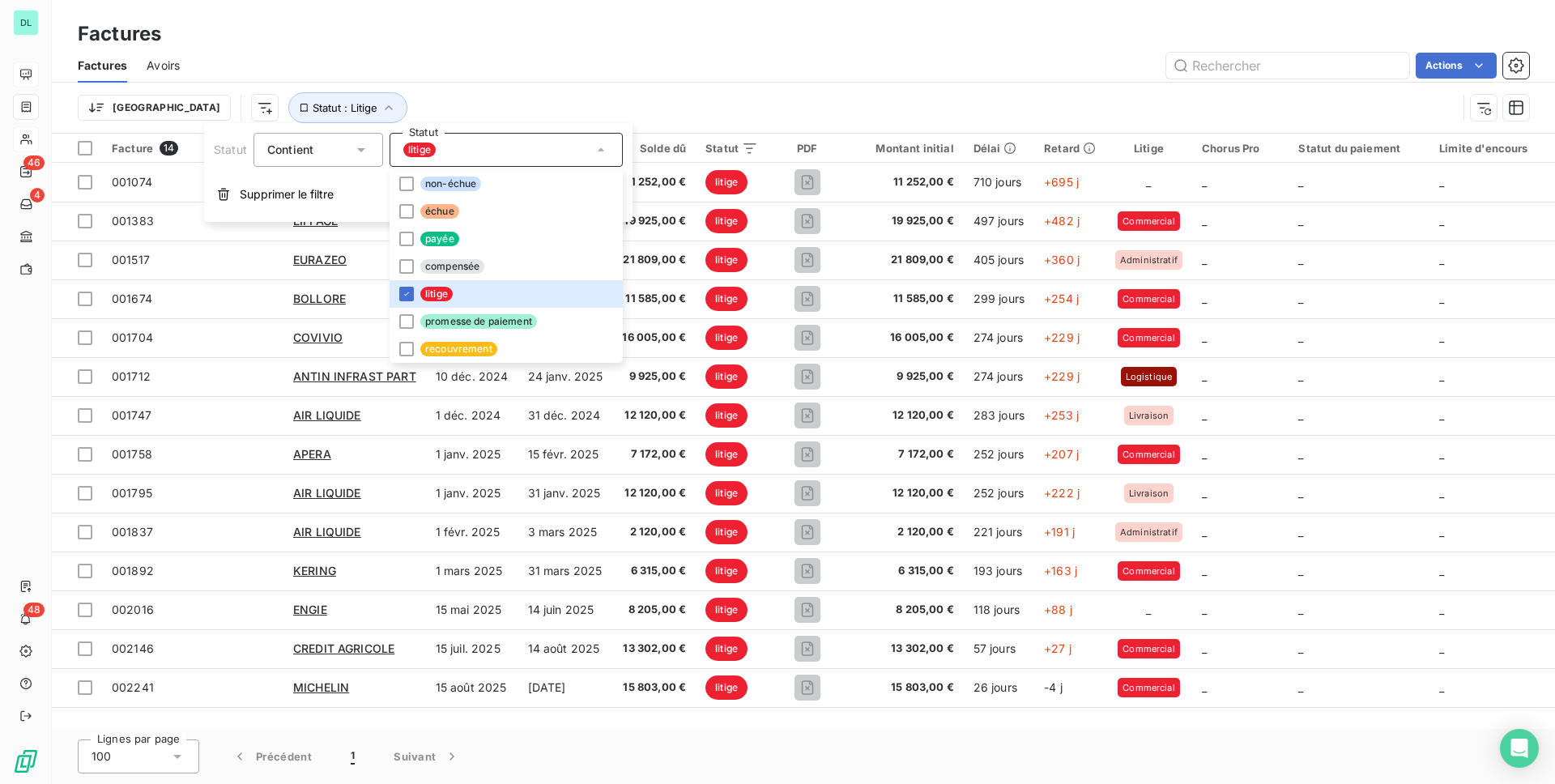
click at [726, 33] on div "Factures" at bounding box center [803, 34] width 1503 height 29
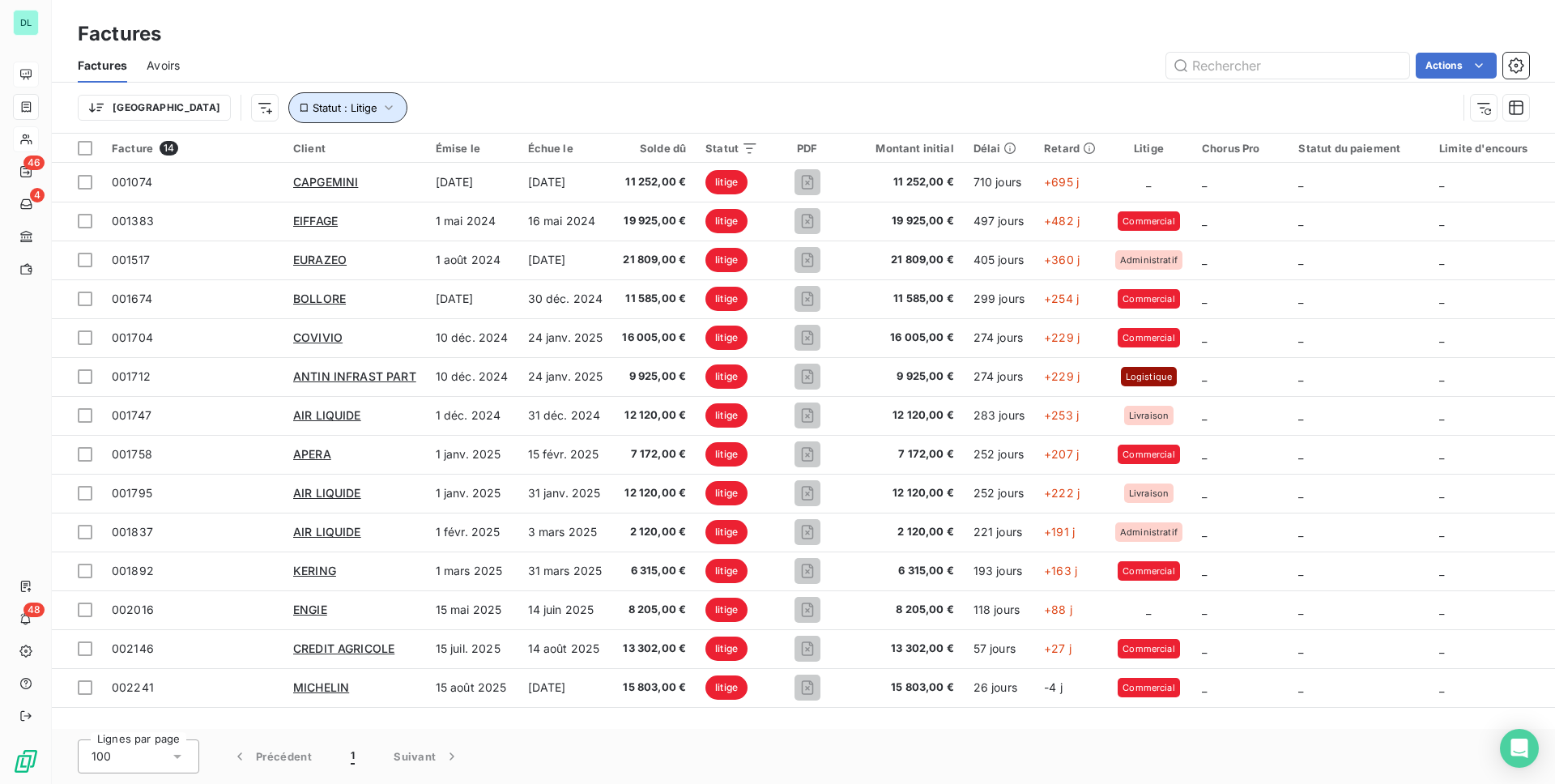
click at [313, 106] on span "Statut : Litige" at bounding box center [345, 108] width 65 height 13
click at [453, 148] on div "litige" at bounding box center [506, 149] width 233 height 34
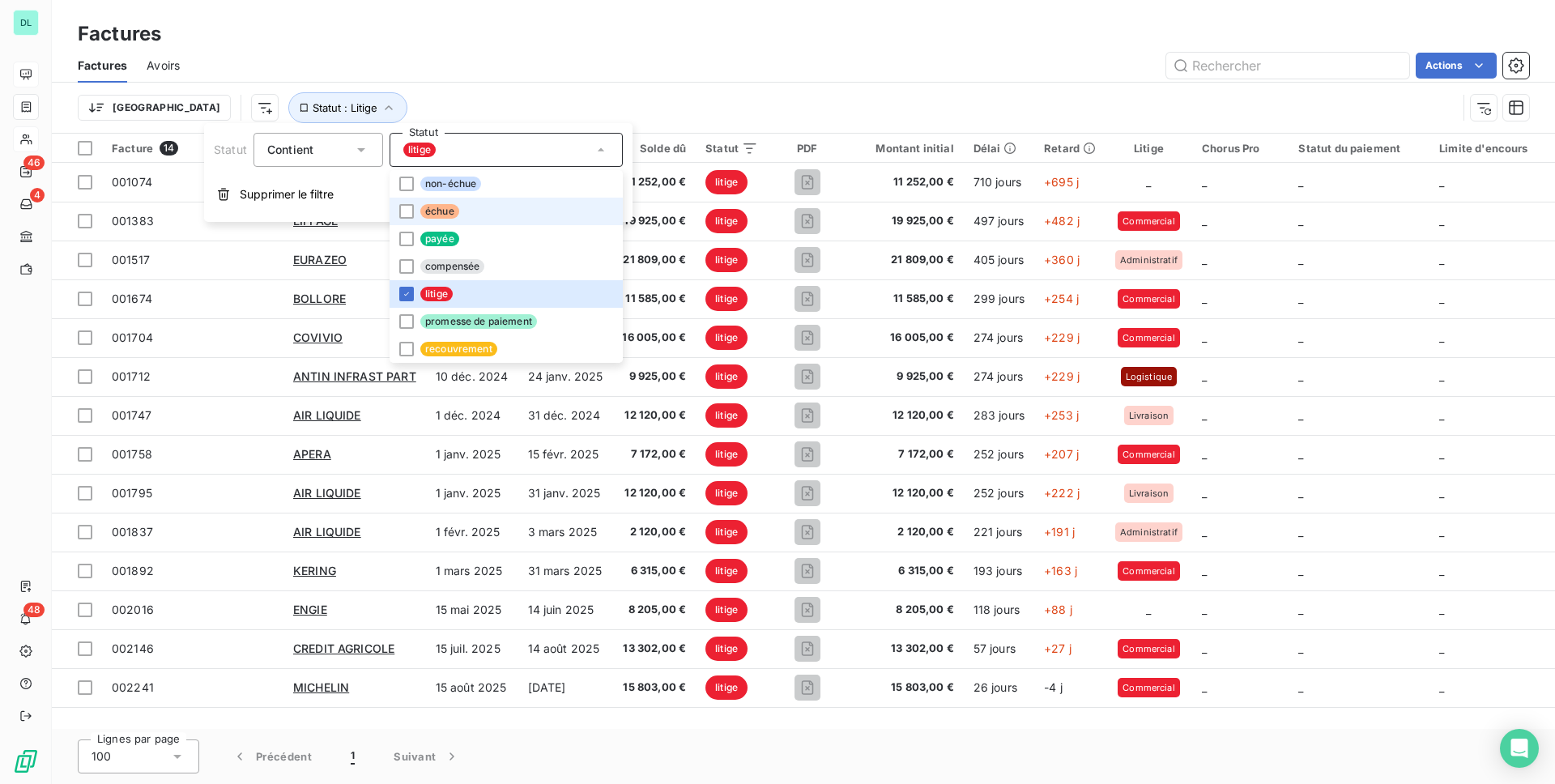
click at [455, 211] on span "échue" at bounding box center [439, 212] width 39 height 15
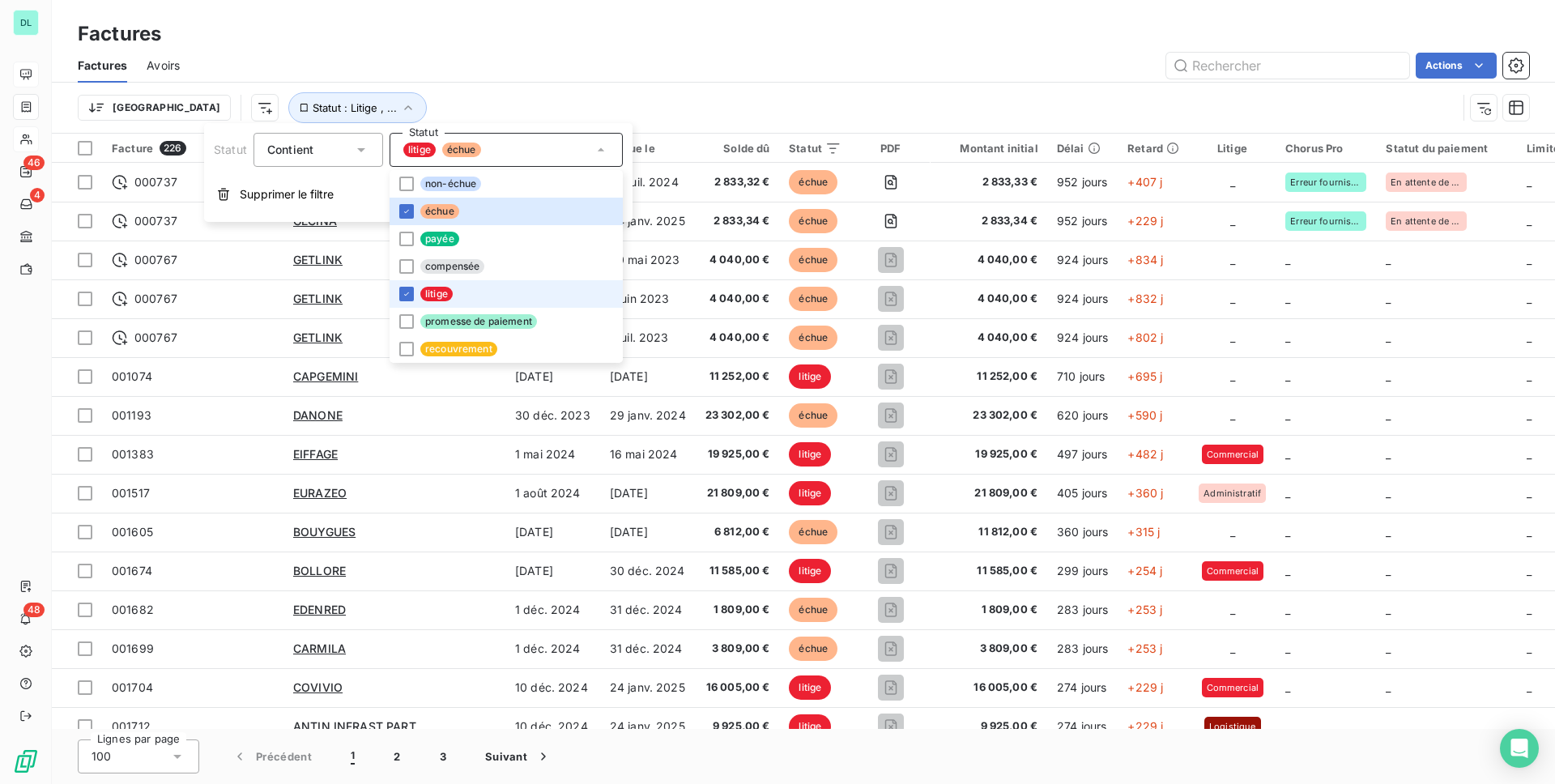
click at [448, 293] on span "litige" at bounding box center [436, 294] width 32 height 15
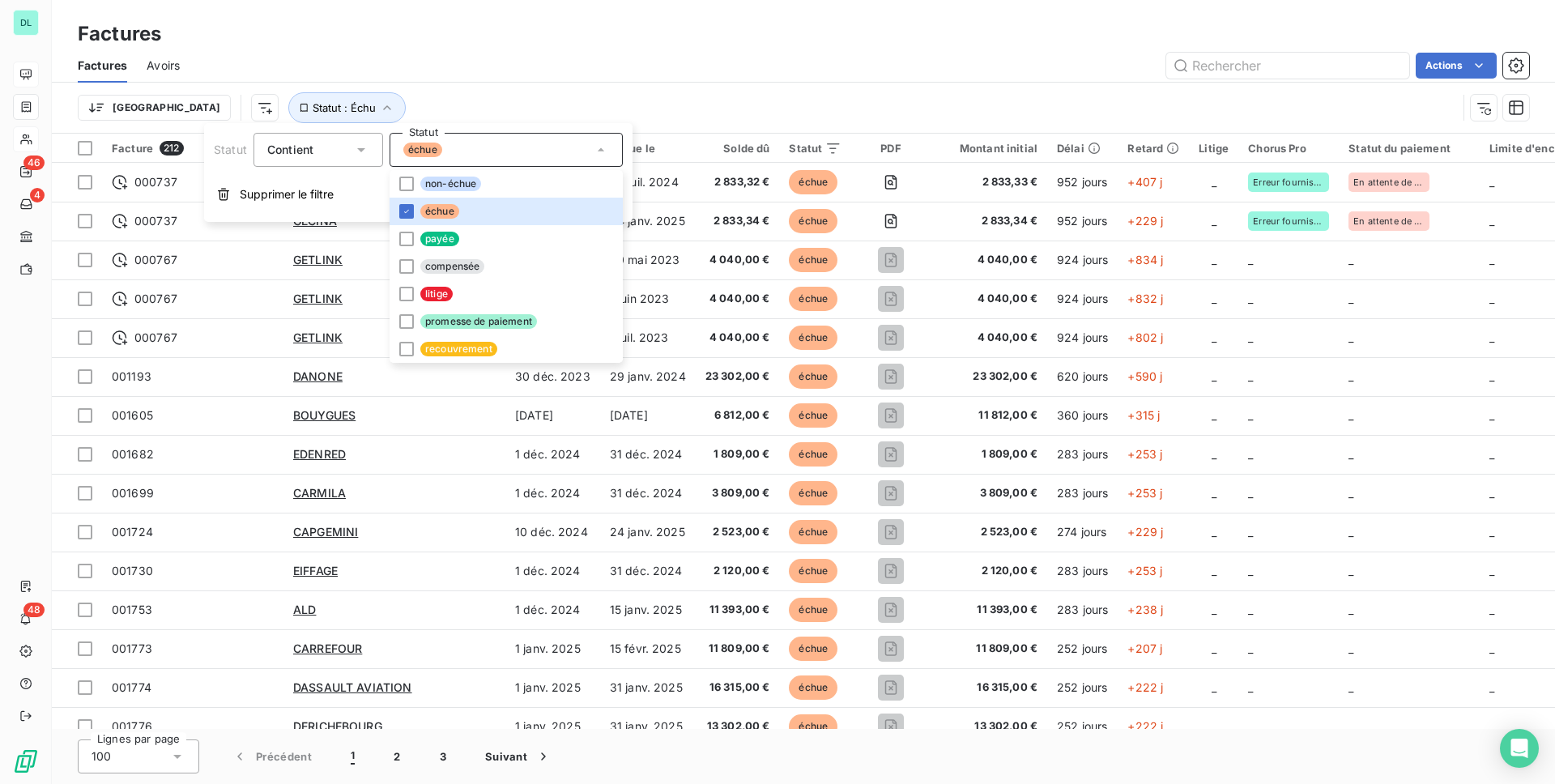
click at [657, 66] on div "Actions" at bounding box center [864, 66] width 1330 height 26
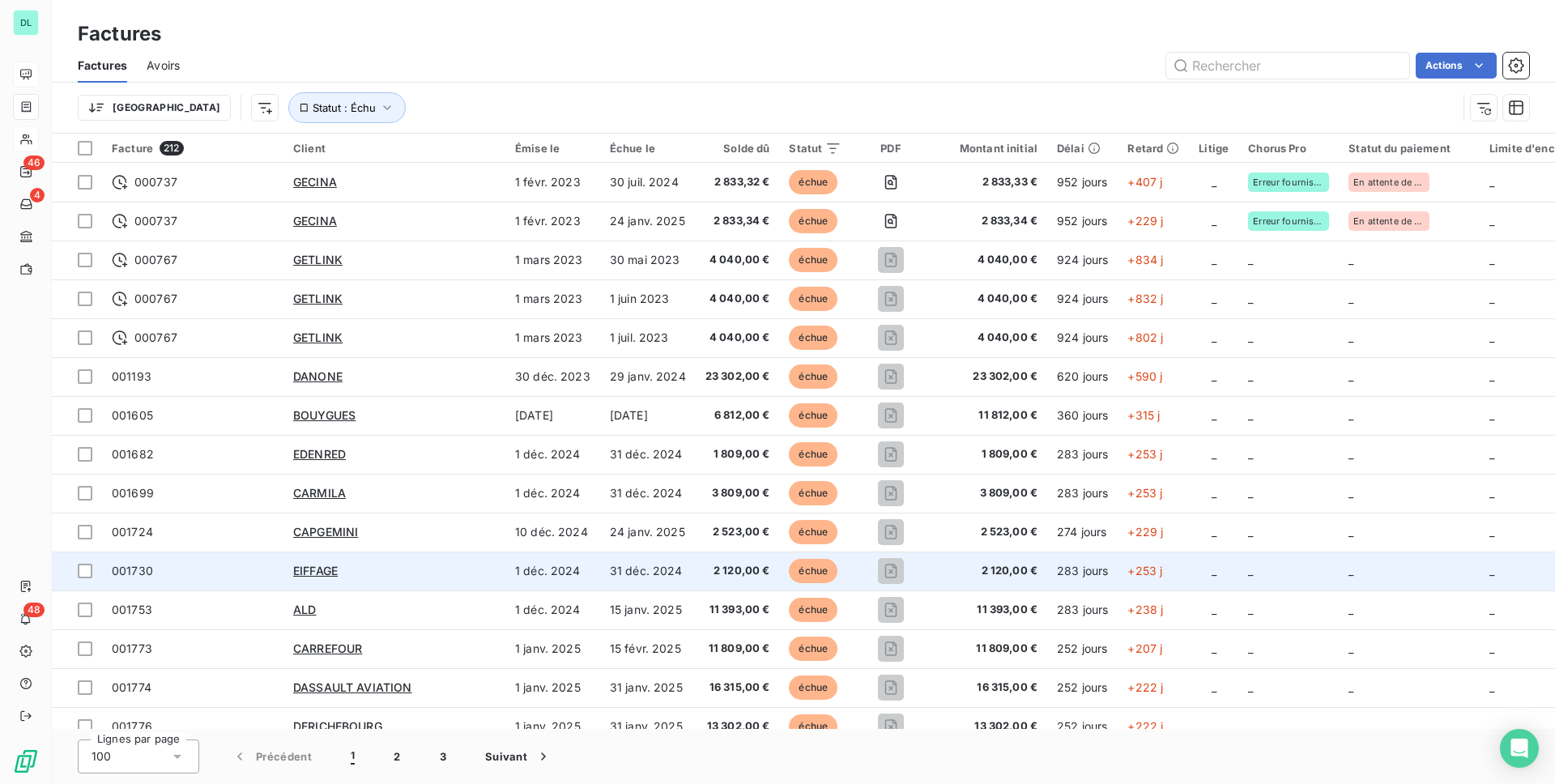
click at [384, 561] on td "EIFFAGE" at bounding box center [395, 571] width 222 height 39
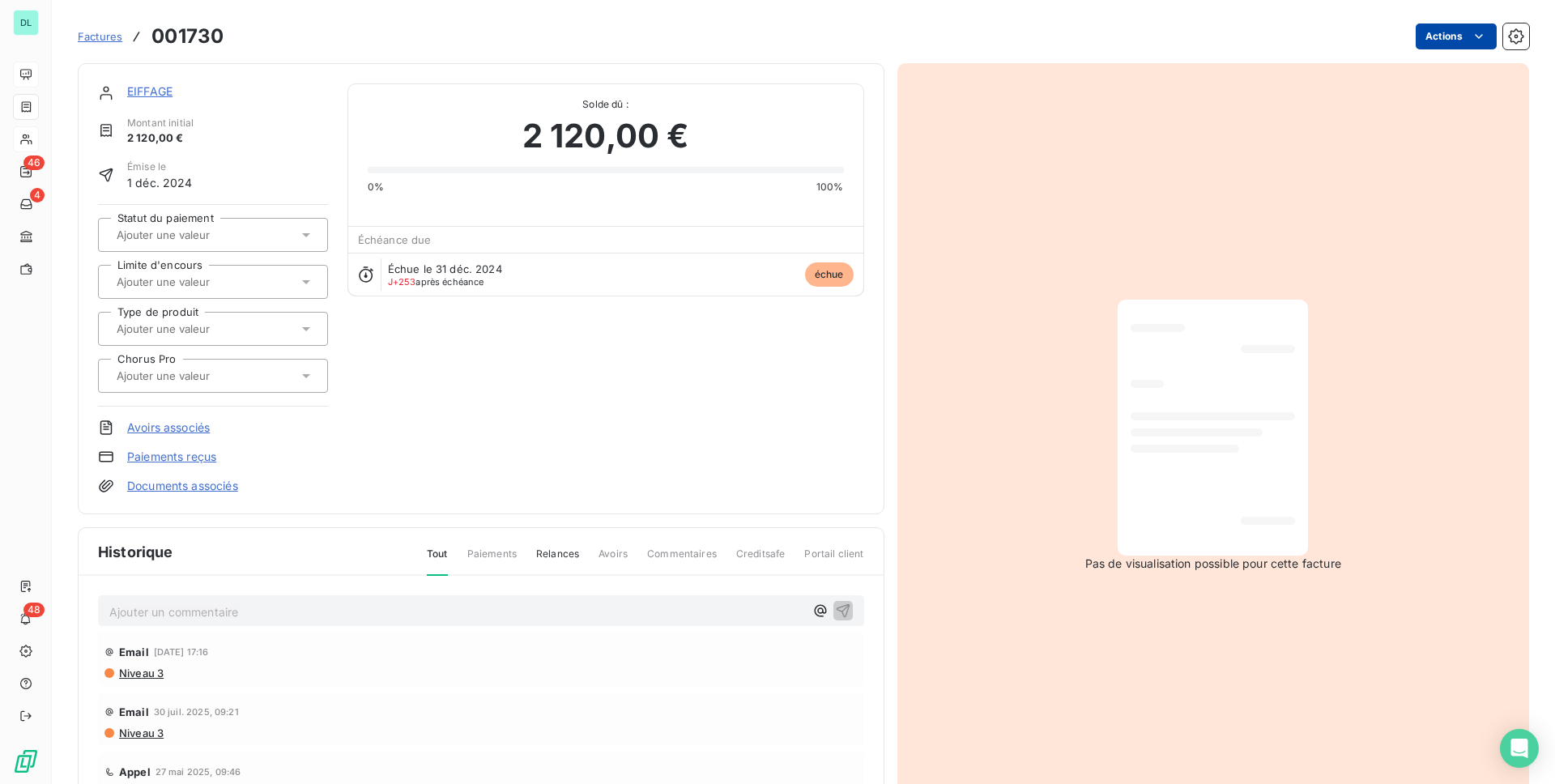
click at [1445, 47] on html "DL 46 4 48 Factures [DRIVERS_LICENSE_NUMBER] Actions EIFFAGE Montant initial 2 …" at bounding box center [778, 392] width 1555 height 784
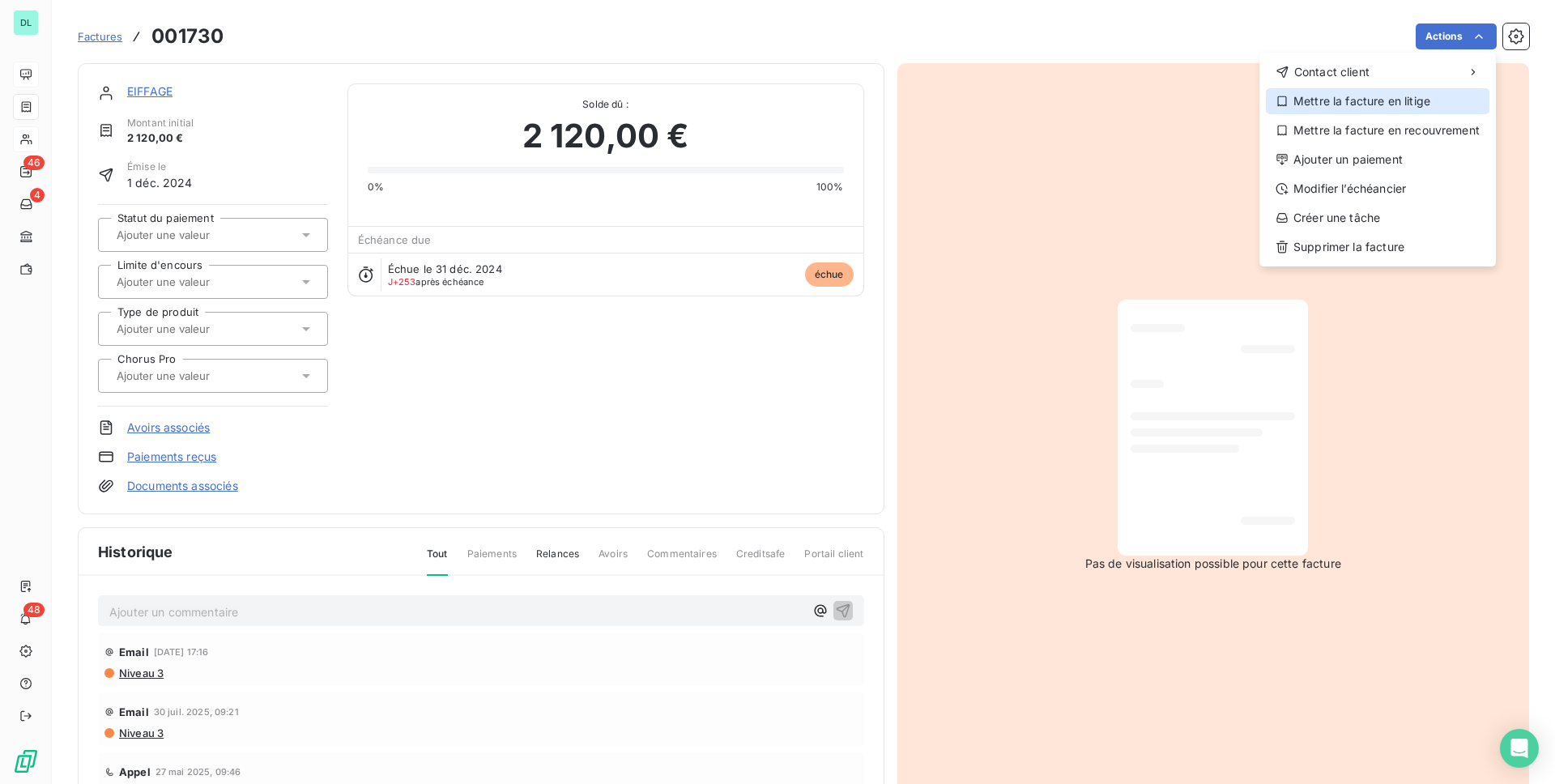
click at [1432, 100] on div "Mettre la facture en litige" at bounding box center [1378, 102] width 224 height 26
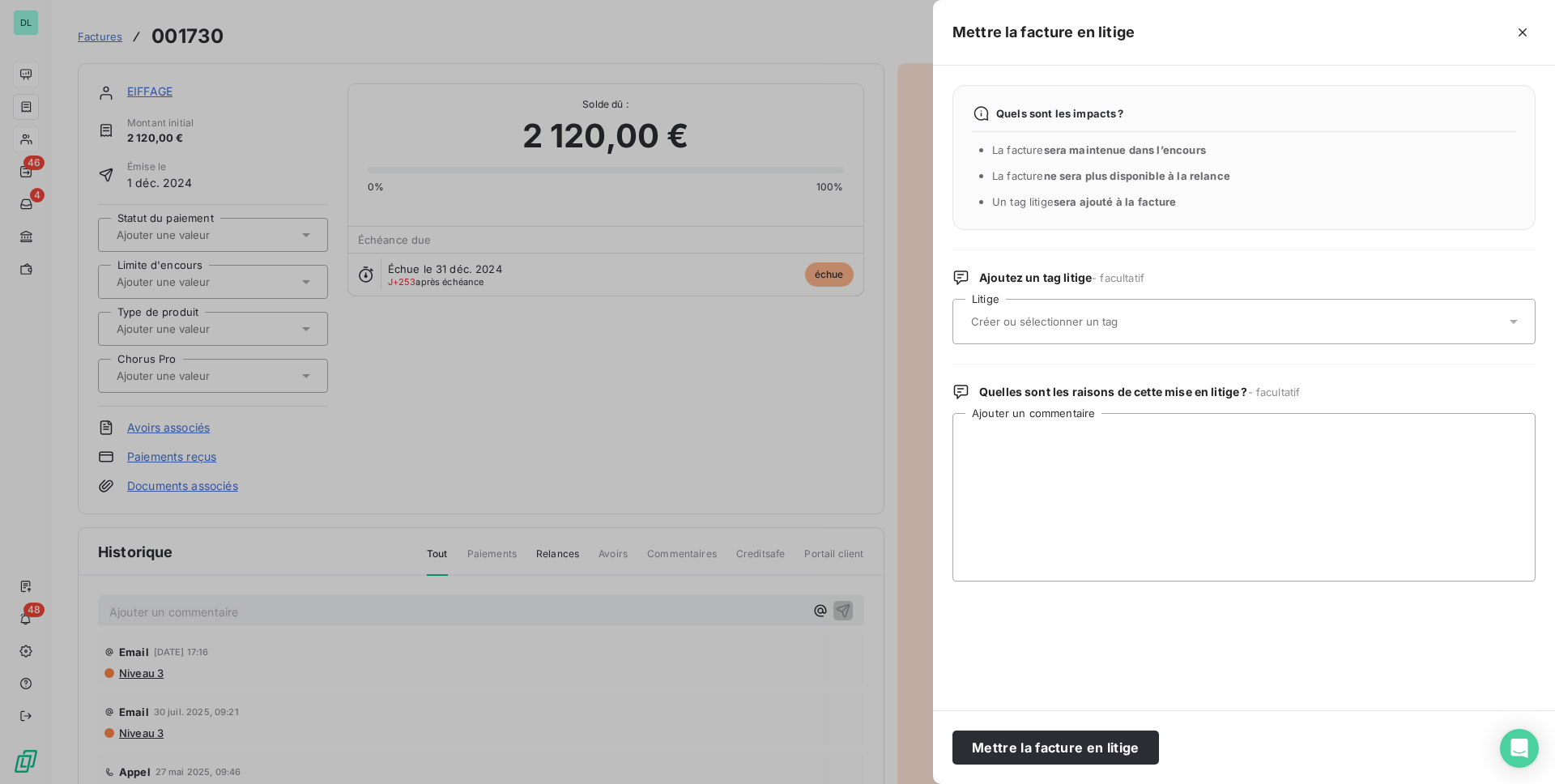
drag, startPoint x: 1045, startPoint y: 276, endPoint x: 1090, endPoint y: 276, distance: 45.0
click at [1090, 276] on span "Ajoutez un tag litige - facultatif" at bounding box center [1062, 277] width 165 height 16
click at [1090, 335] on div at bounding box center [1236, 321] width 540 height 34
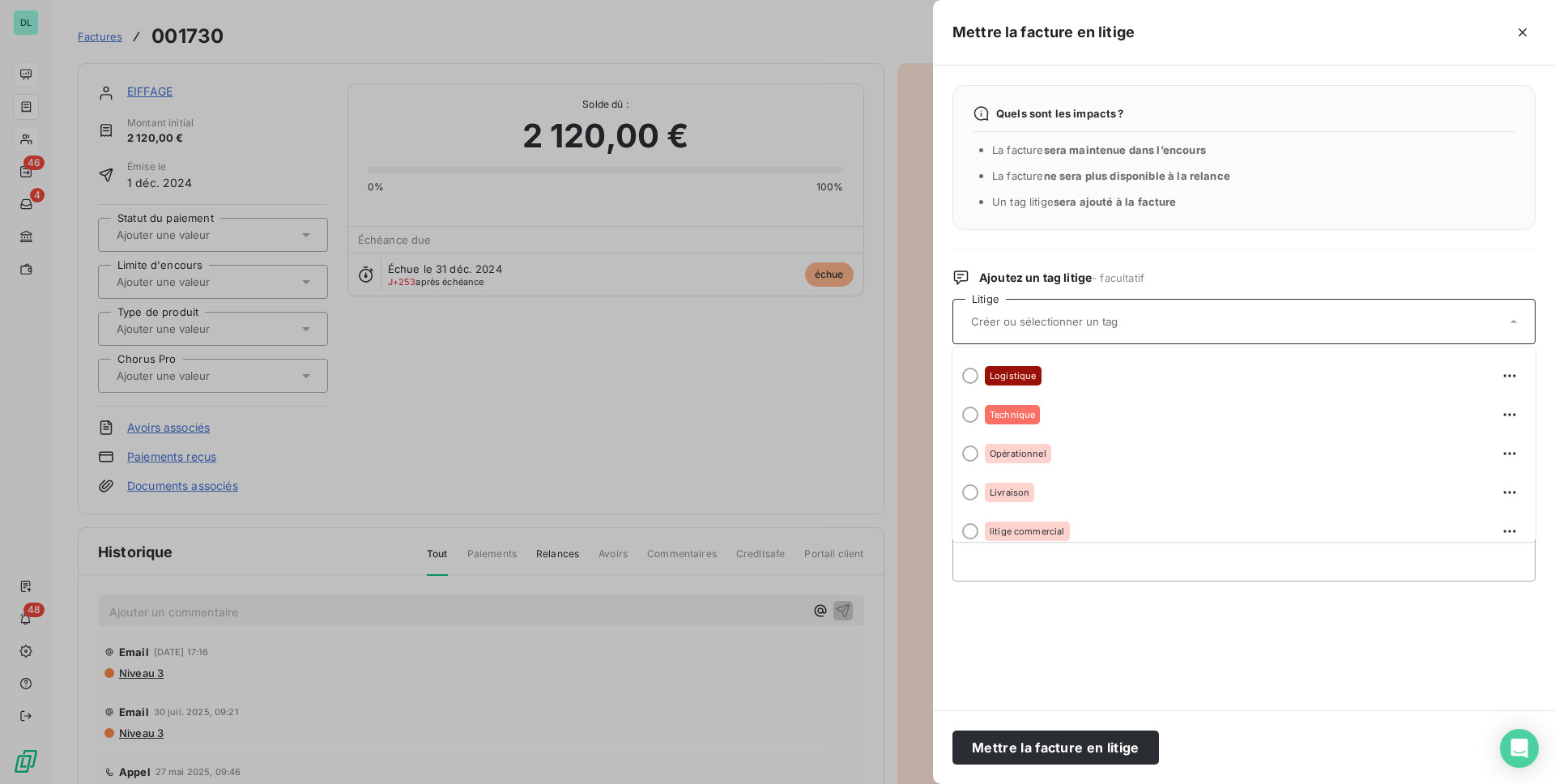
scroll to position [75, 0]
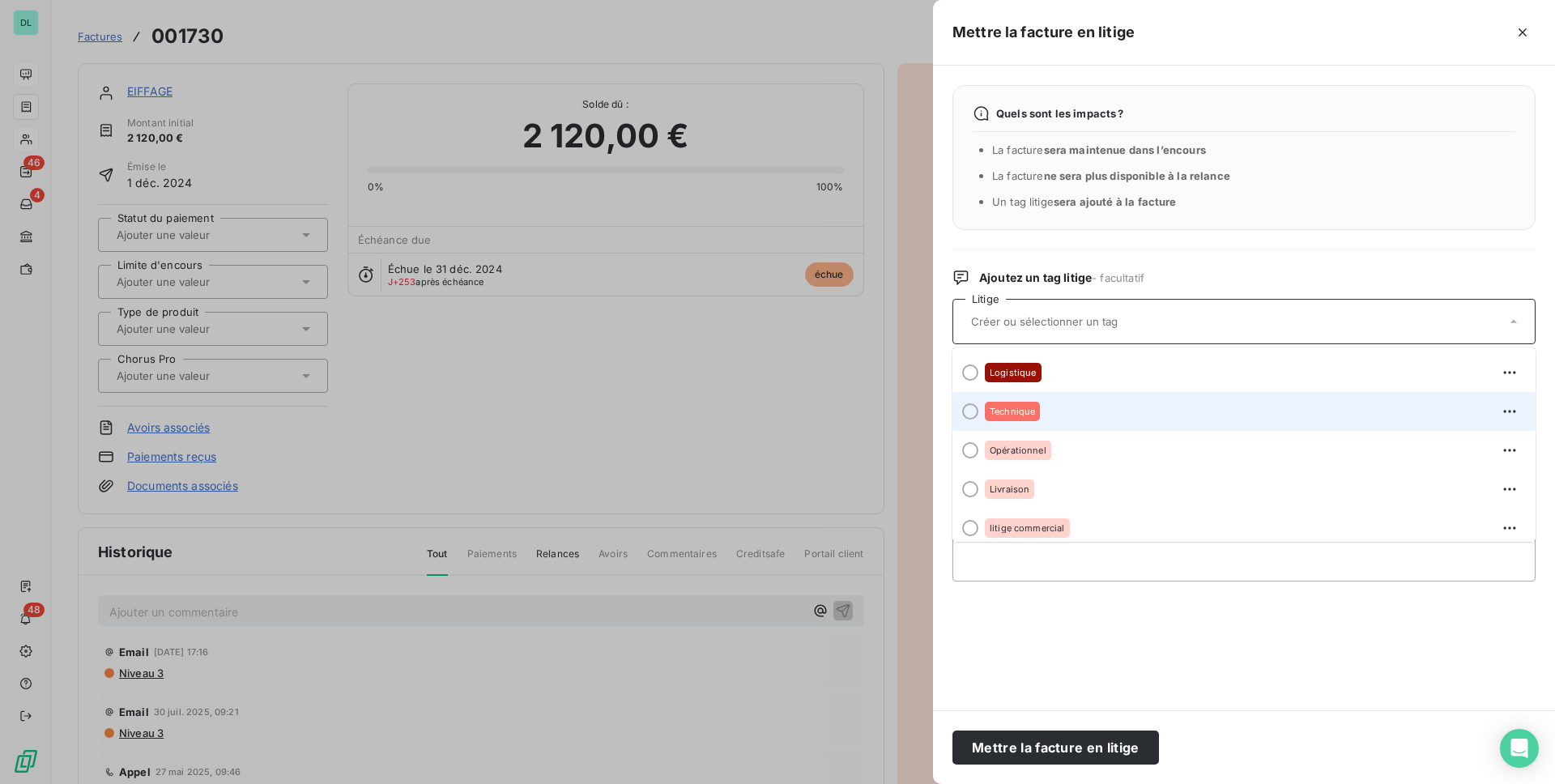
click at [1019, 411] on span "Technique" at bounding box center [1013, 411] width 45 height 9
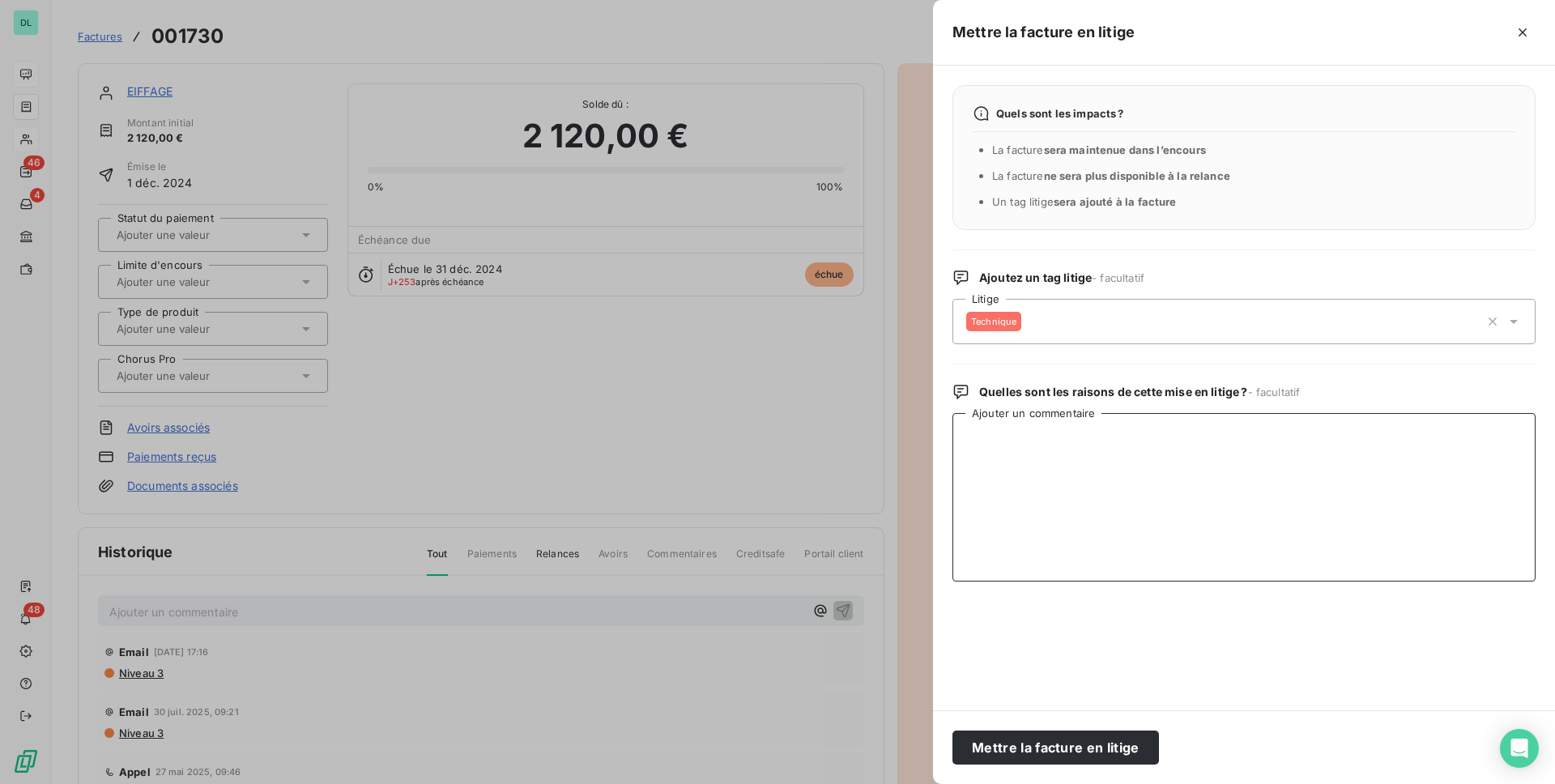
click at [1025, 462] on textarea "Ajouter un commentaire" at bounding box center [1244, 496] width 583 height 168
type textarea "xxx"
click at [1042, 748] on button "Mettre la facture en litige" at bounding box center [1056, 747] width 207 height 34
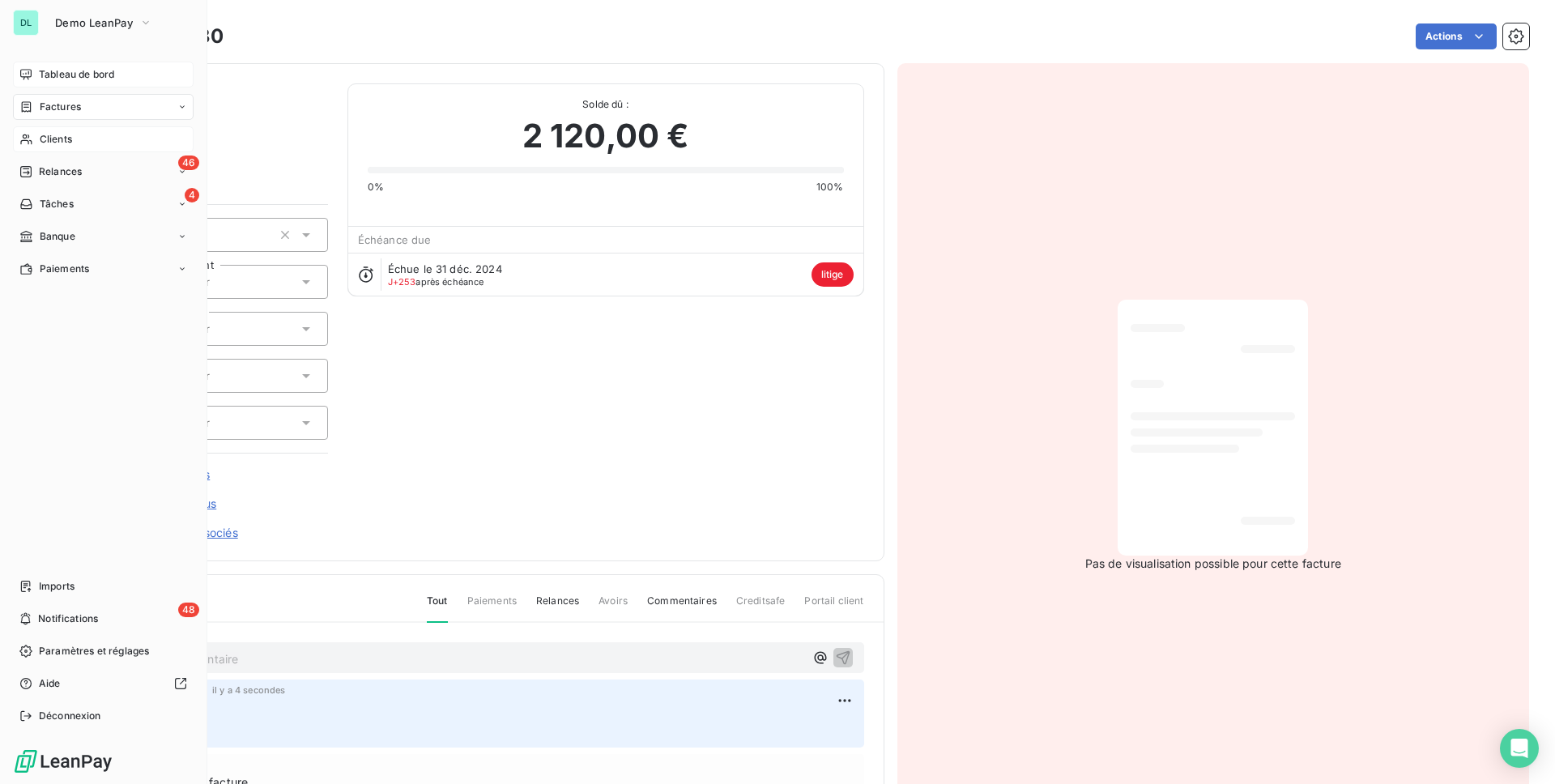
click at [42, 85] on div "Tableau de bord" at bounding box center [103, 74] width 181 height 26
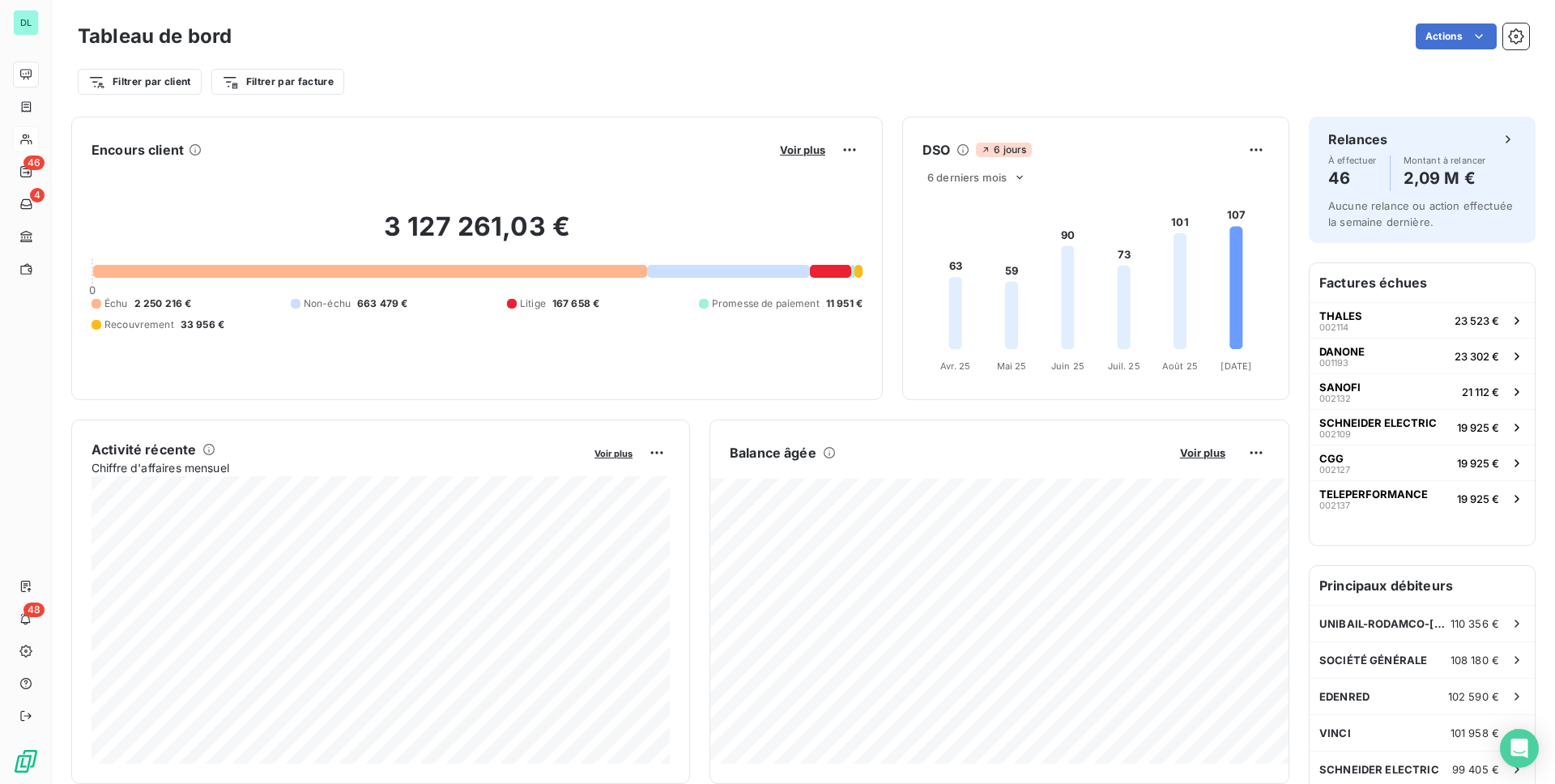
click at [825, 274] on div at bounding box center [831, 272] width 41 height 13
click at [825, 274] on div at bounding box center [831, 272] width 41 height 13
click at [809, 155] on span "Voir plus" at bounding box center [803, 149] width 45 height 13
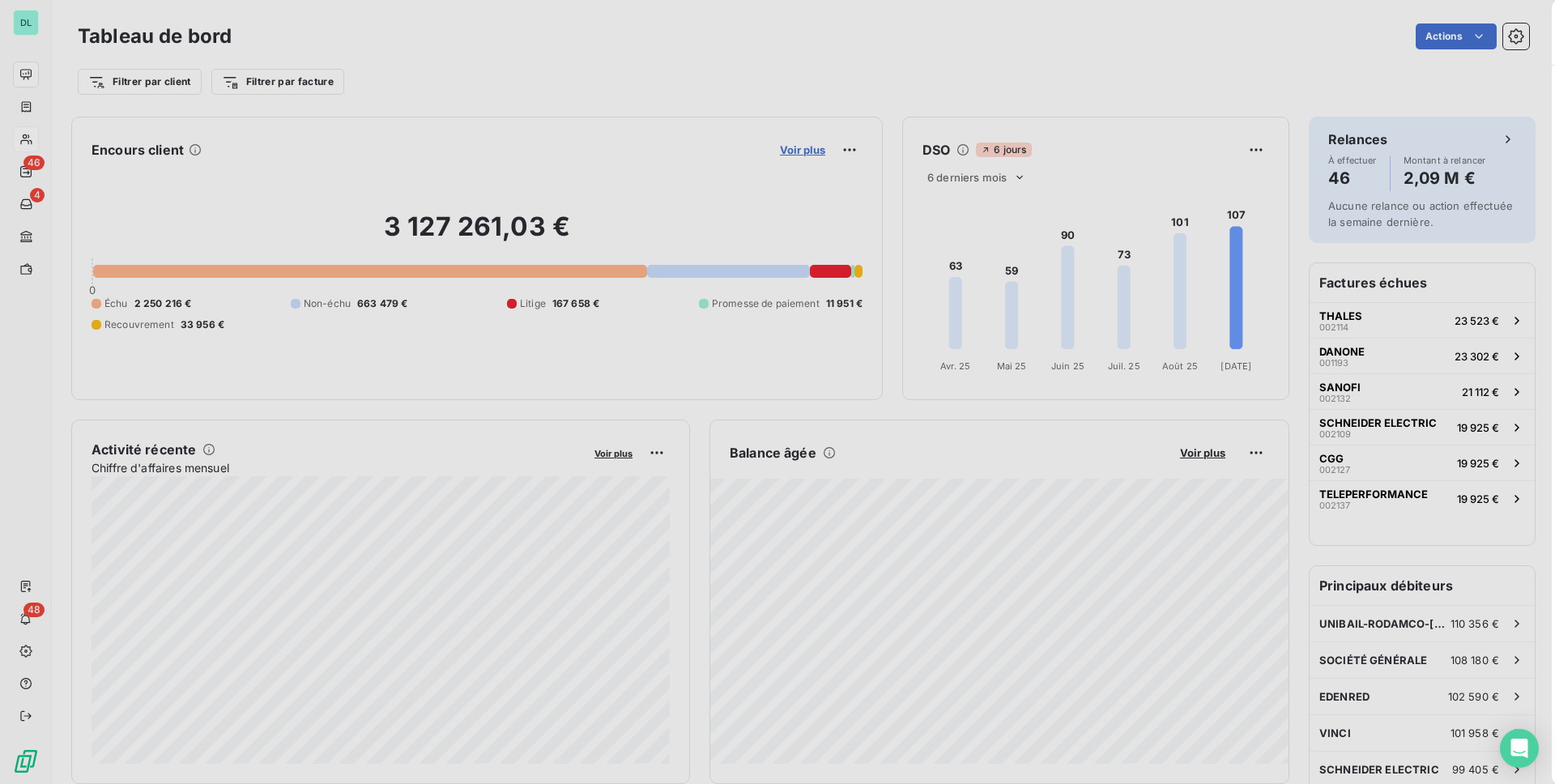
scroll to position [553, 622]
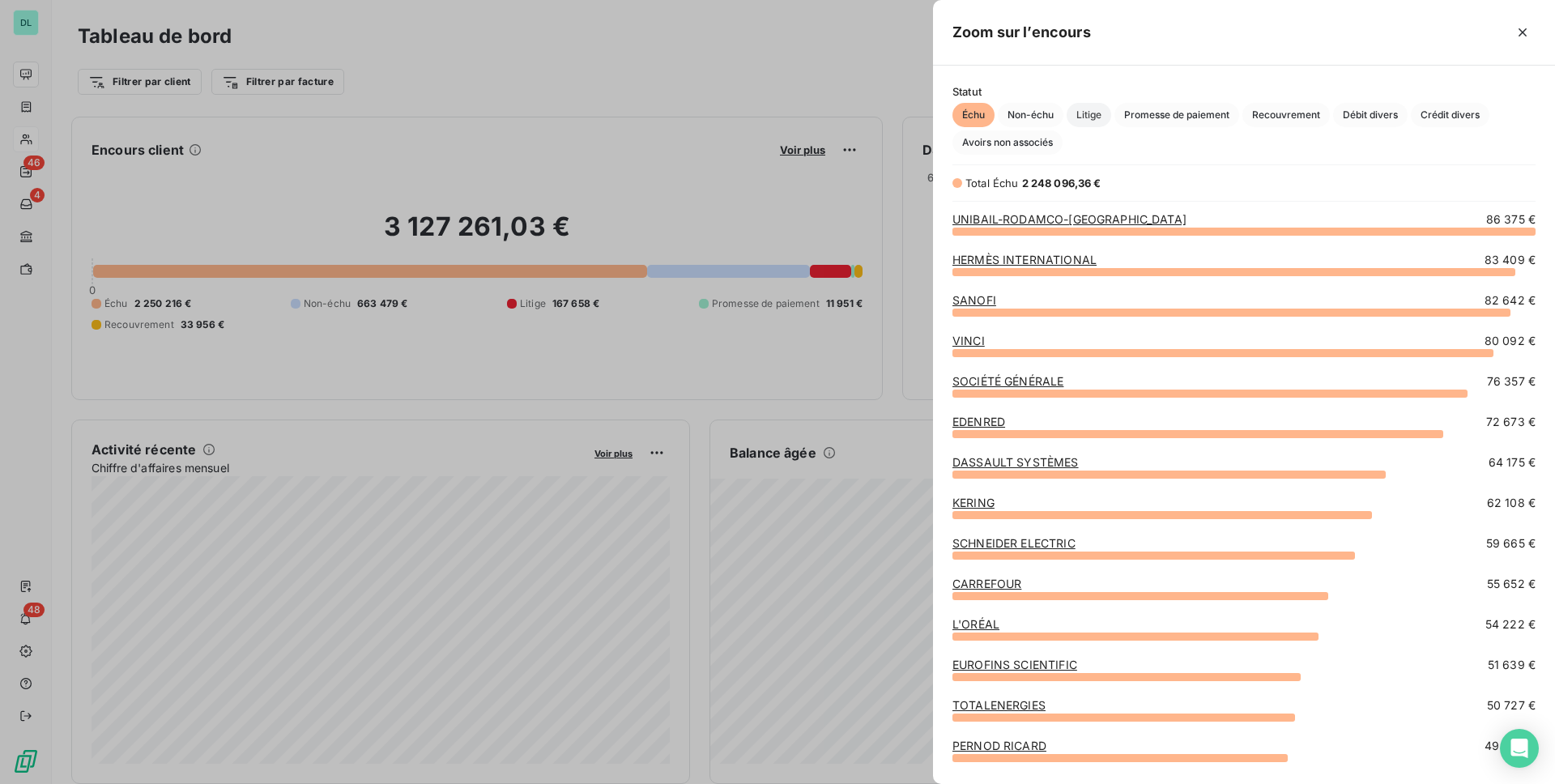
click at [1096, 117] on span "Litige" at bounding box center [1089, 115] width 44 height 24
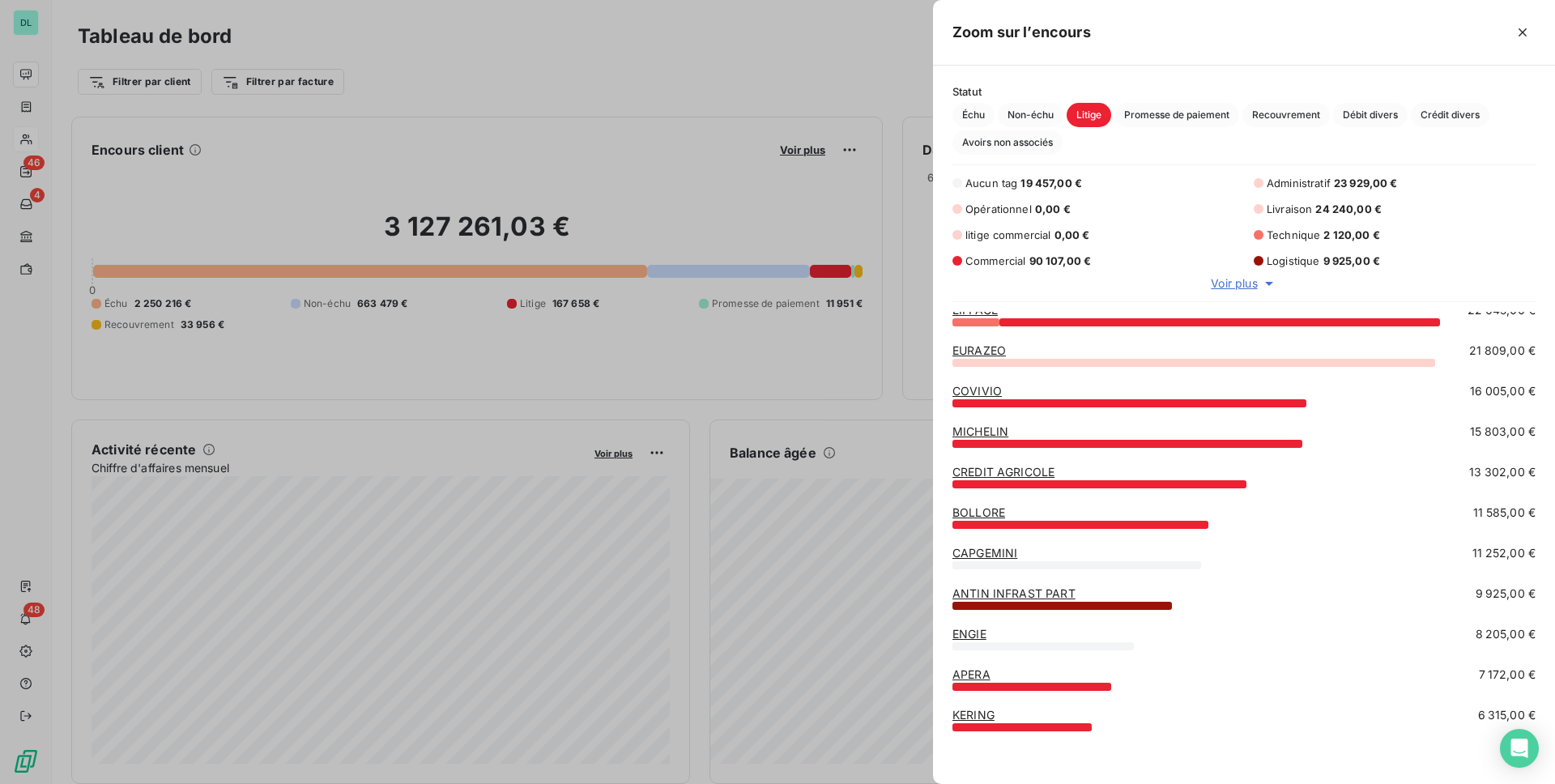
scroll to position [0, 0]
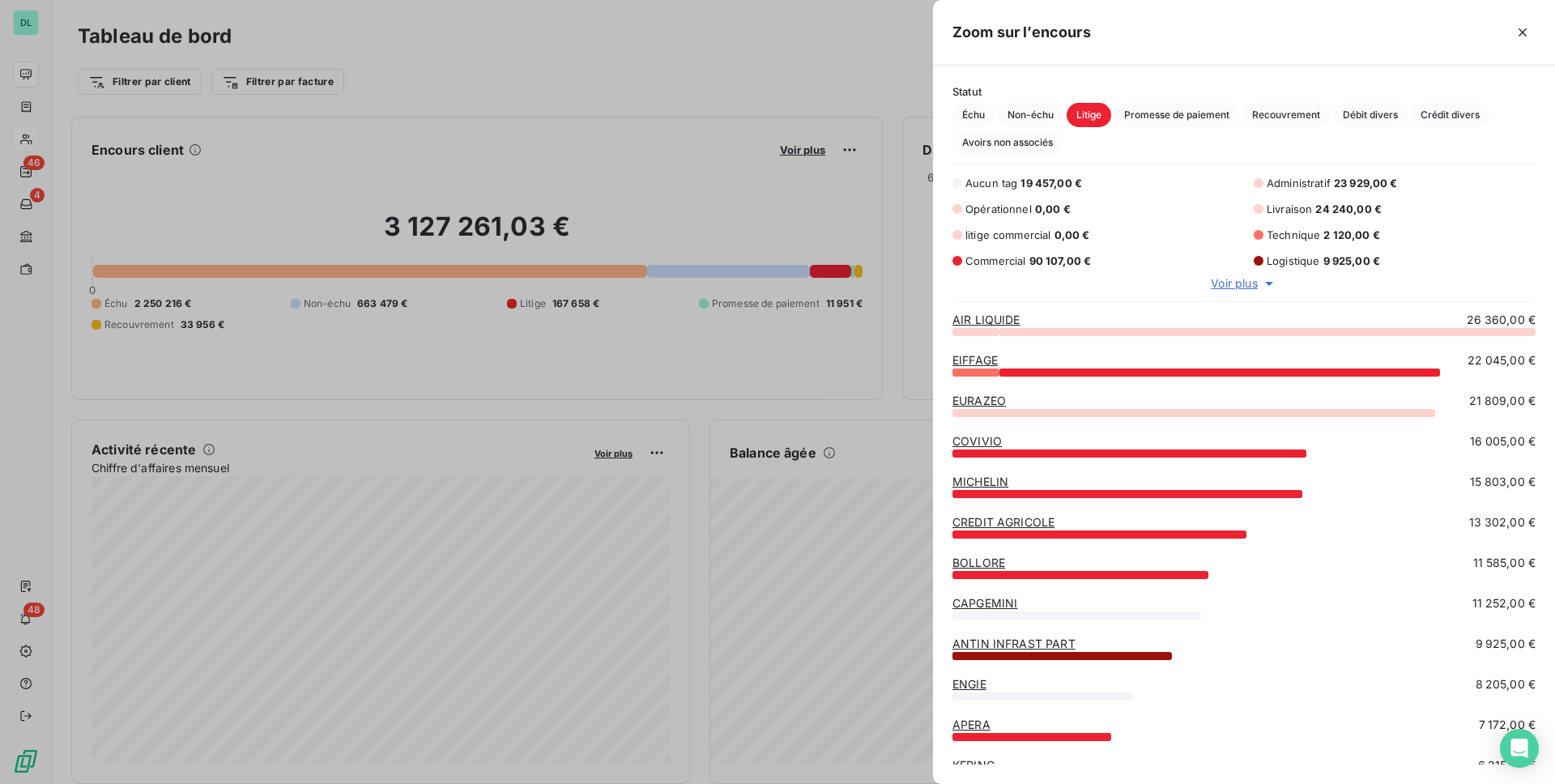
click at [543, 335] on div at bounding box center [778, 392] width 1555 height 784
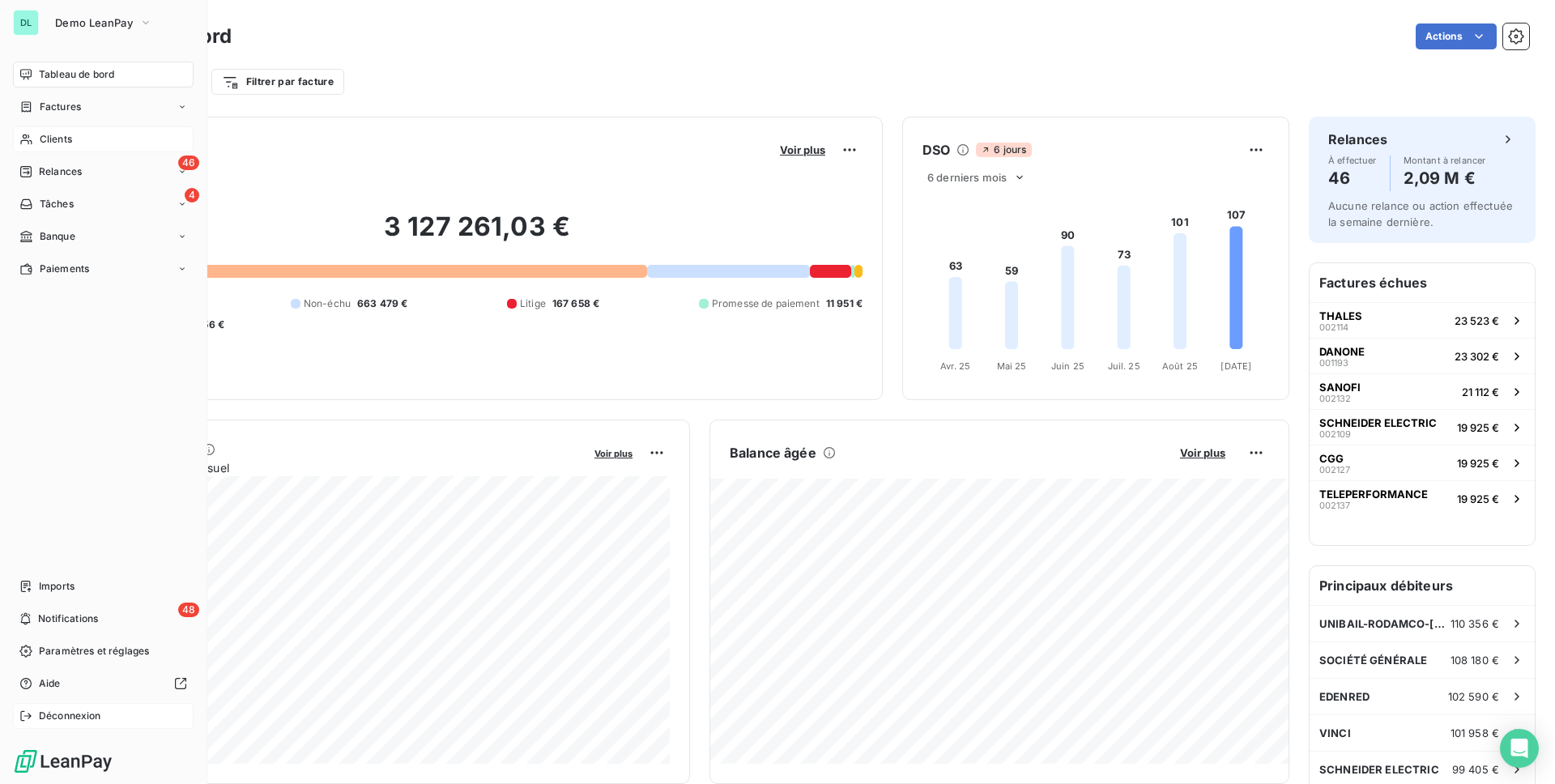
click at [98, 714] on span "Déconnexion" at bounding box center [70, 716] width 62 height 15
